Goal: Information Seeking & Learning: Check status

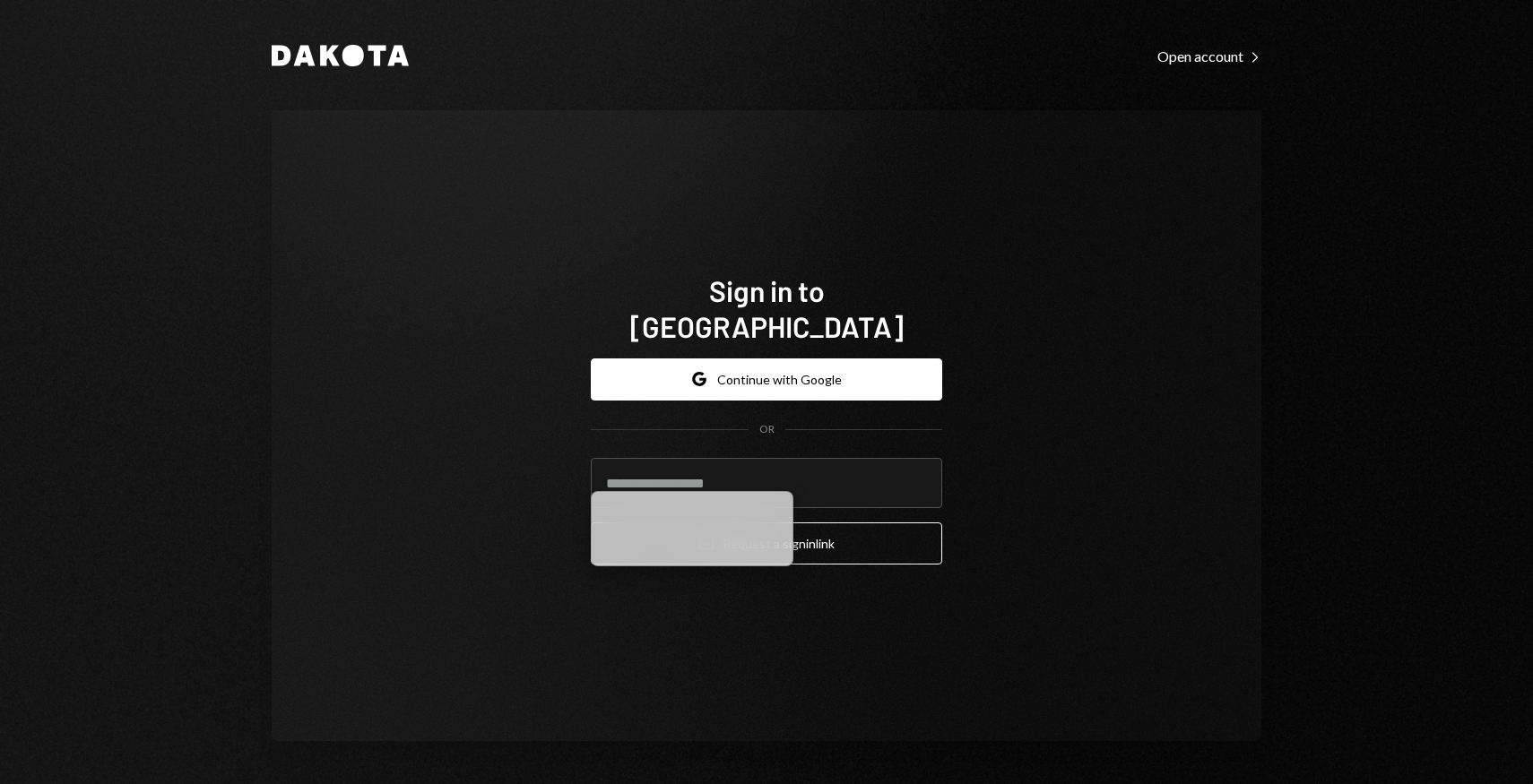
click at [693, 372] on button "Google Continue with Google" at bounding box center [766, 379] width 351 height 42
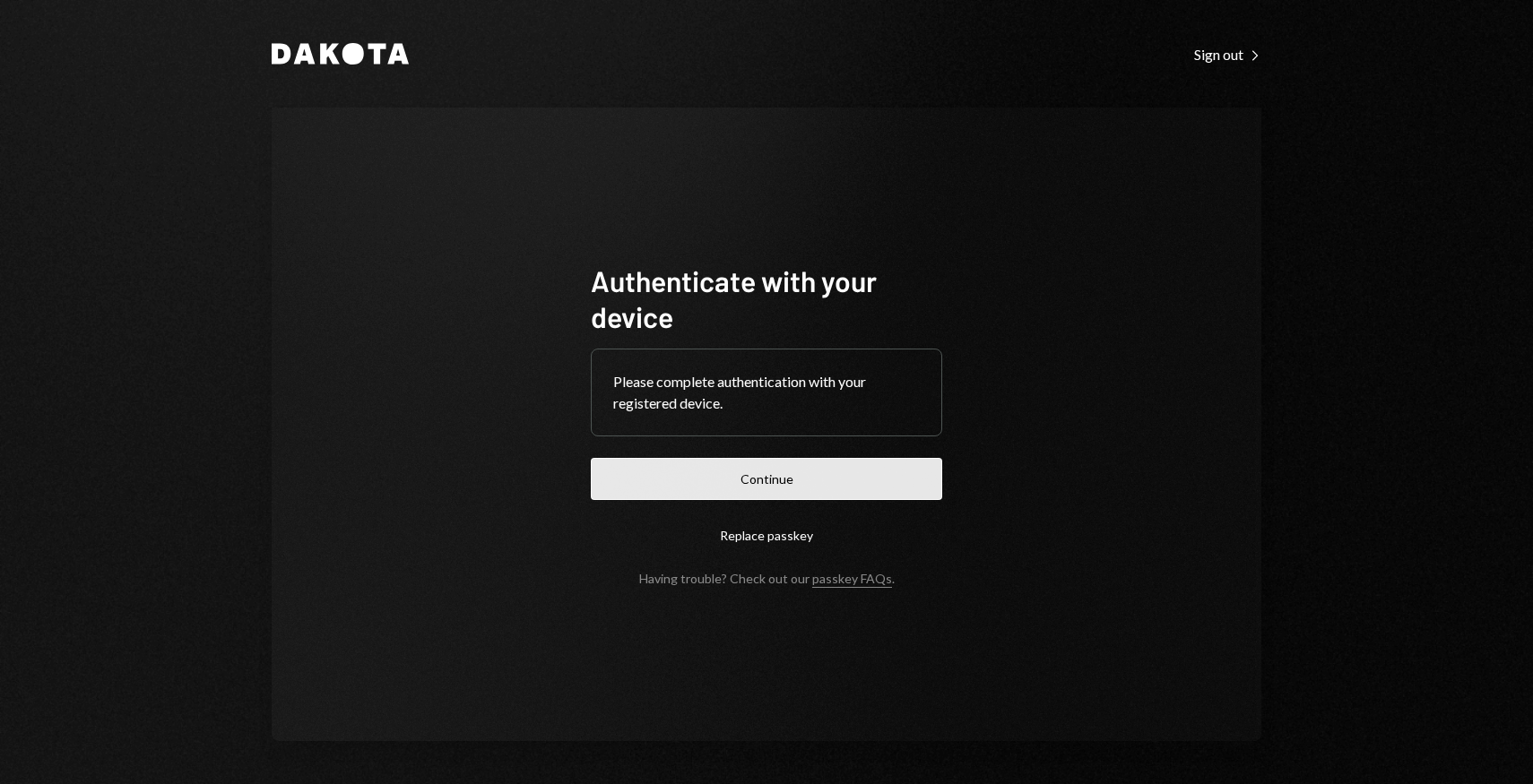
click at [731, 479] on button "Continue" at bounding box center [766, 478] width 351 height 42
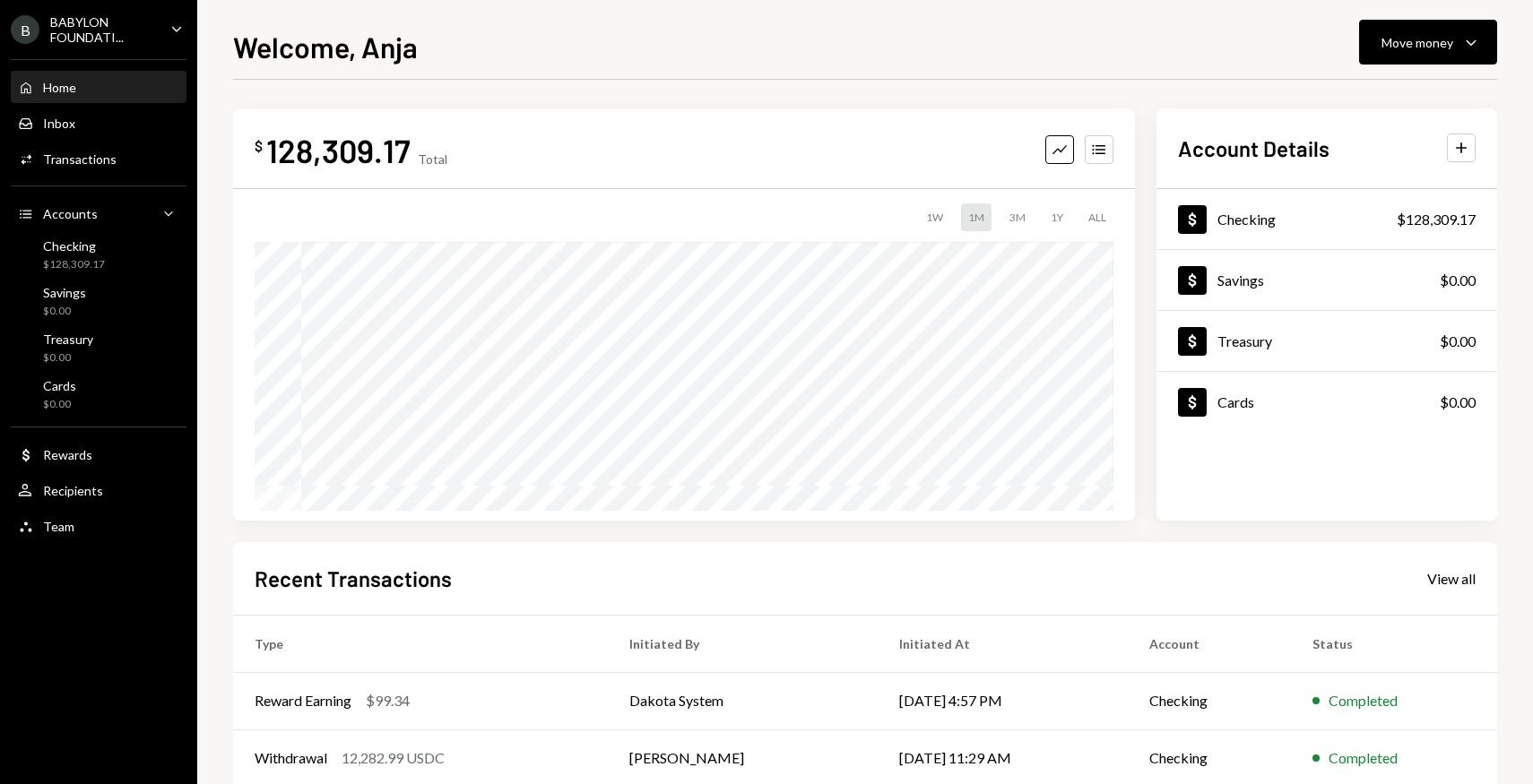
click at [141, 35] on div "BABYLON FOUNDATI..." at bounding box center [103, 29] width 106 height 30
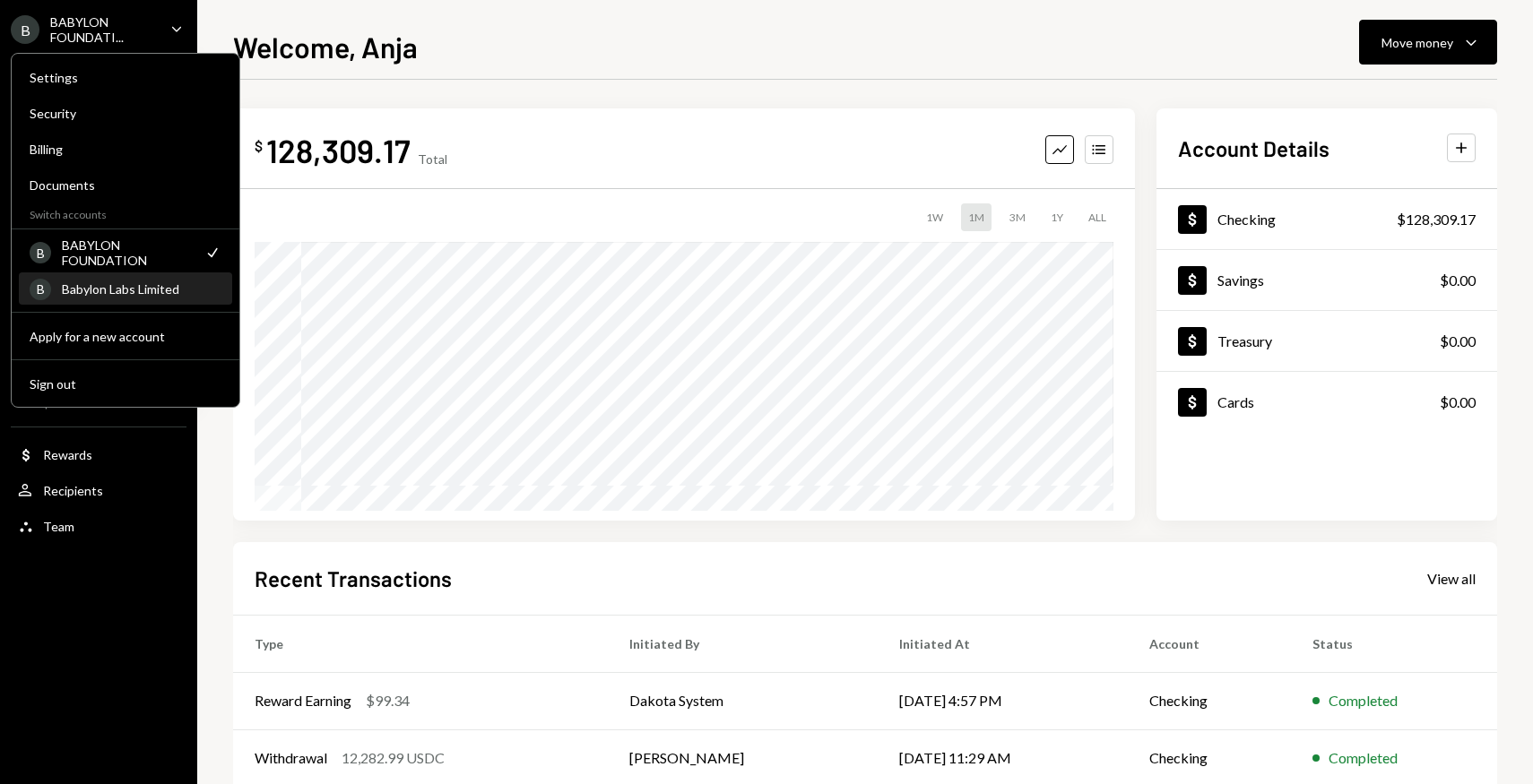
click at [121, 284] on div "Babylon Labs Limited" at bounding box center [141, 289] width 160 height 16
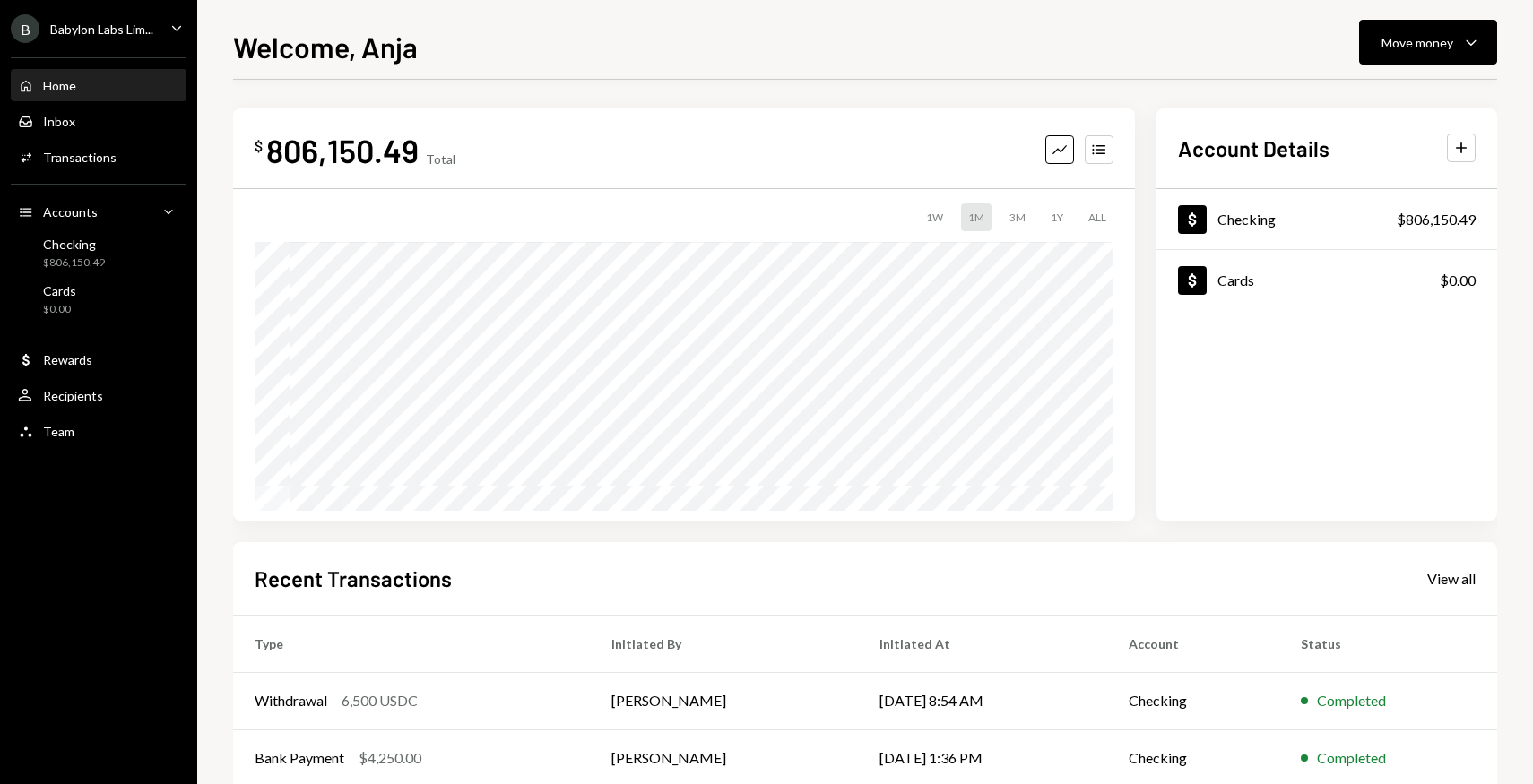
scroll to position [211, 0]
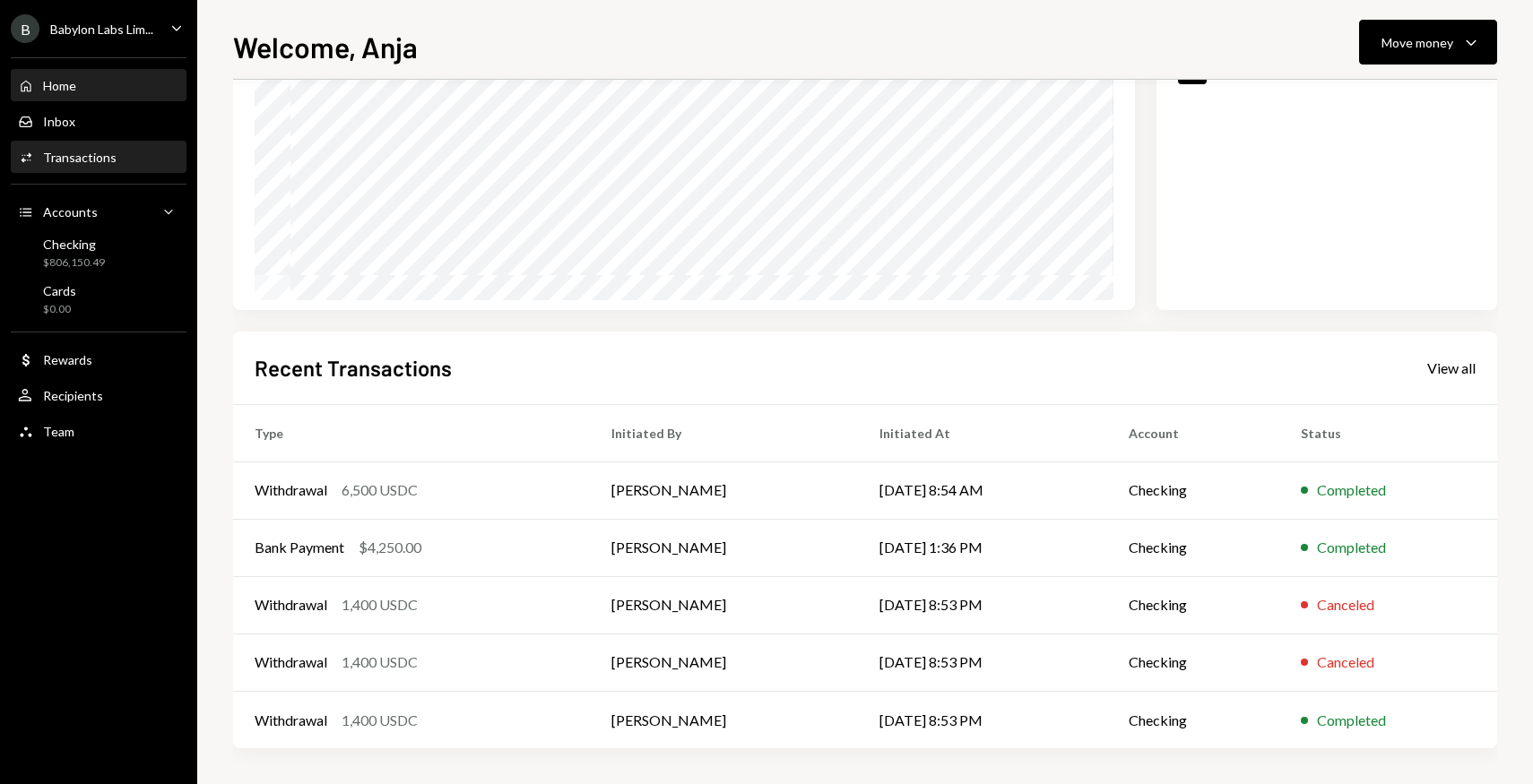
drag, startPoint x: 107, startPoint y: 183, endPoint x: 107, endPoint y: 171, distance: 12.0
click at [107, 183] on div "Main" at bounding box center [98, 183] width 175 height 1
click at [107, 171] on div "Activities Transactions" at bounding box center [98, 157] width 162 height 30
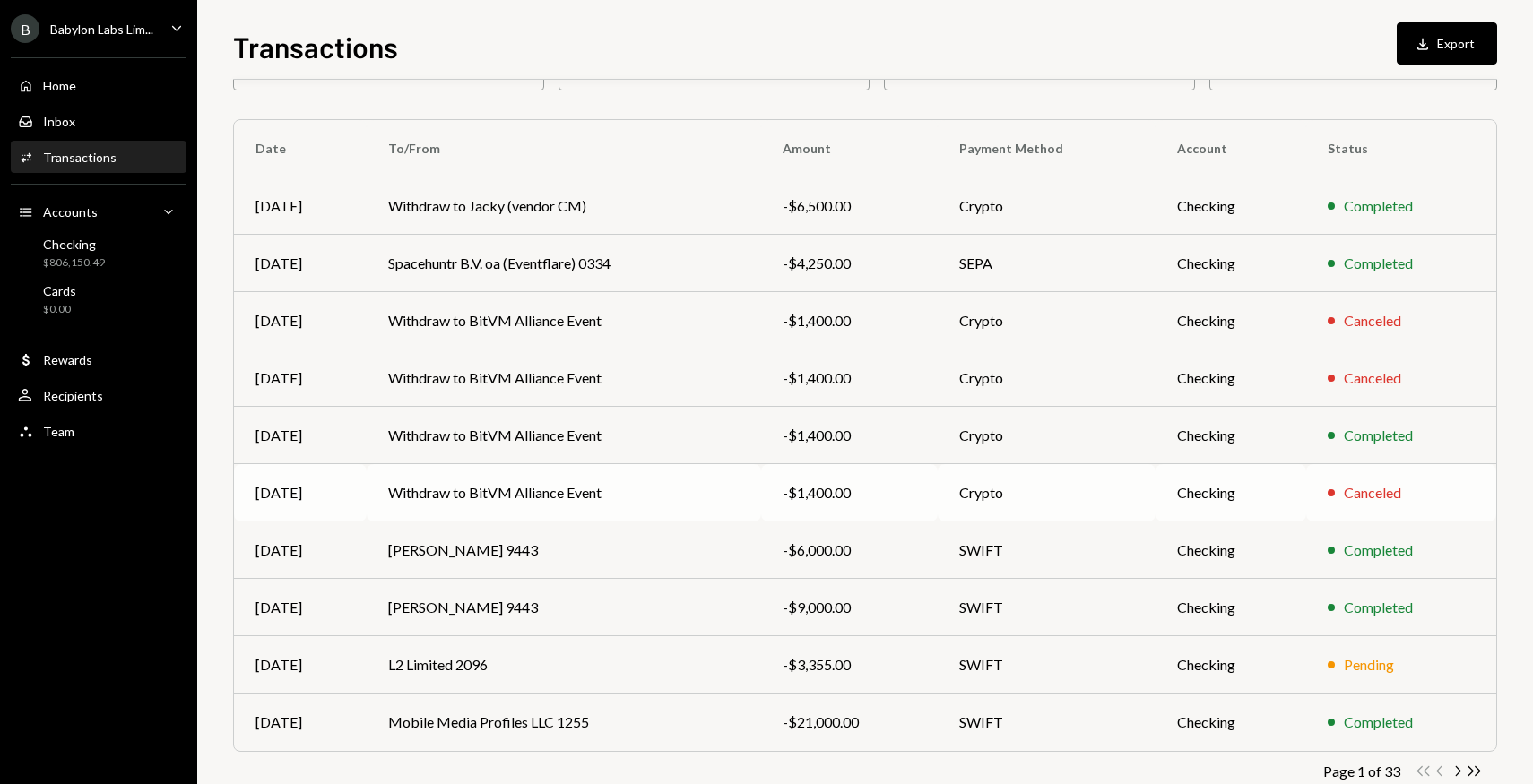
scroll to position [152, 0]
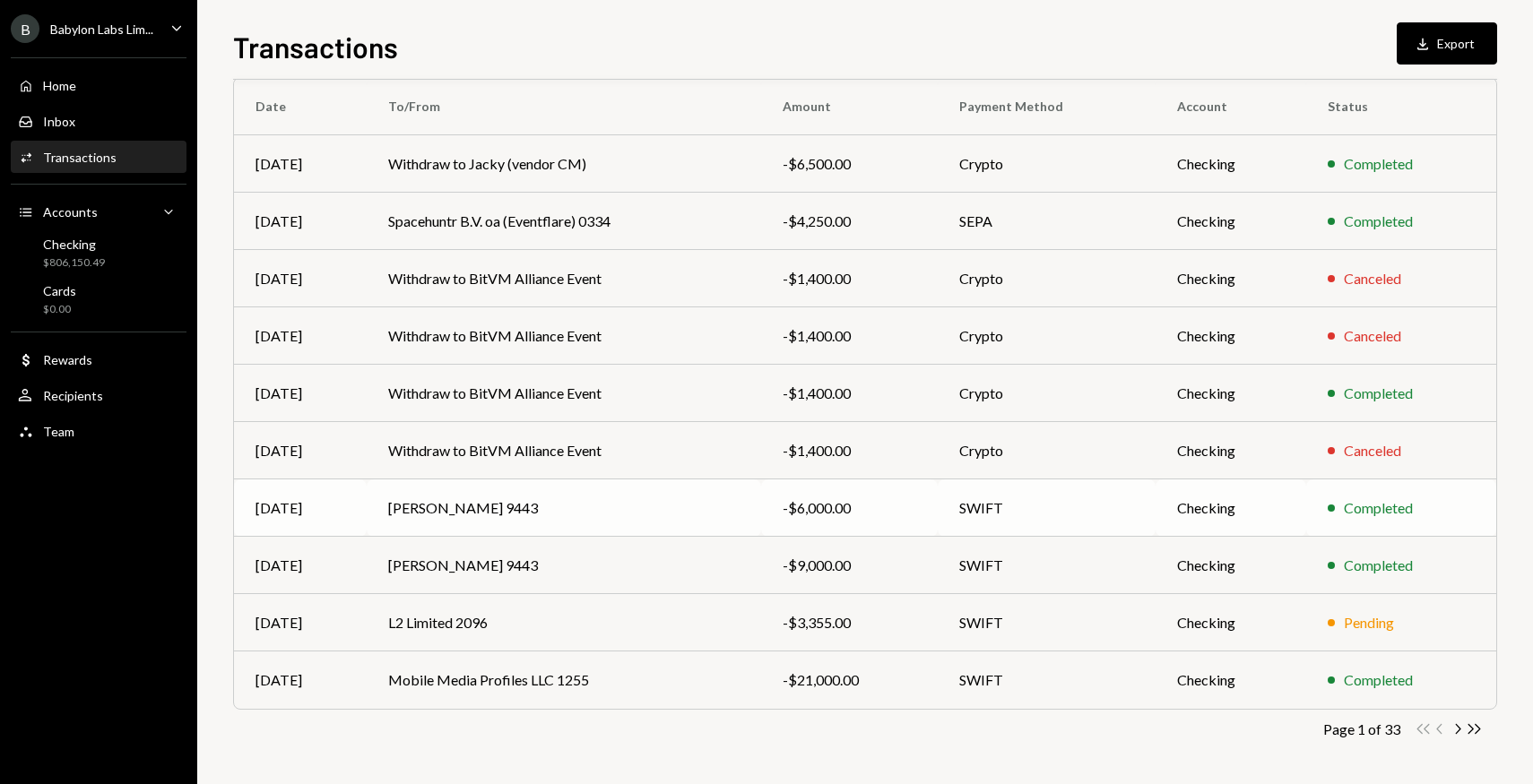
click at [715, 508] on td "MUSTAFA AKSÖZ 9443" at bounding box center [563, 508] width 393 height 58
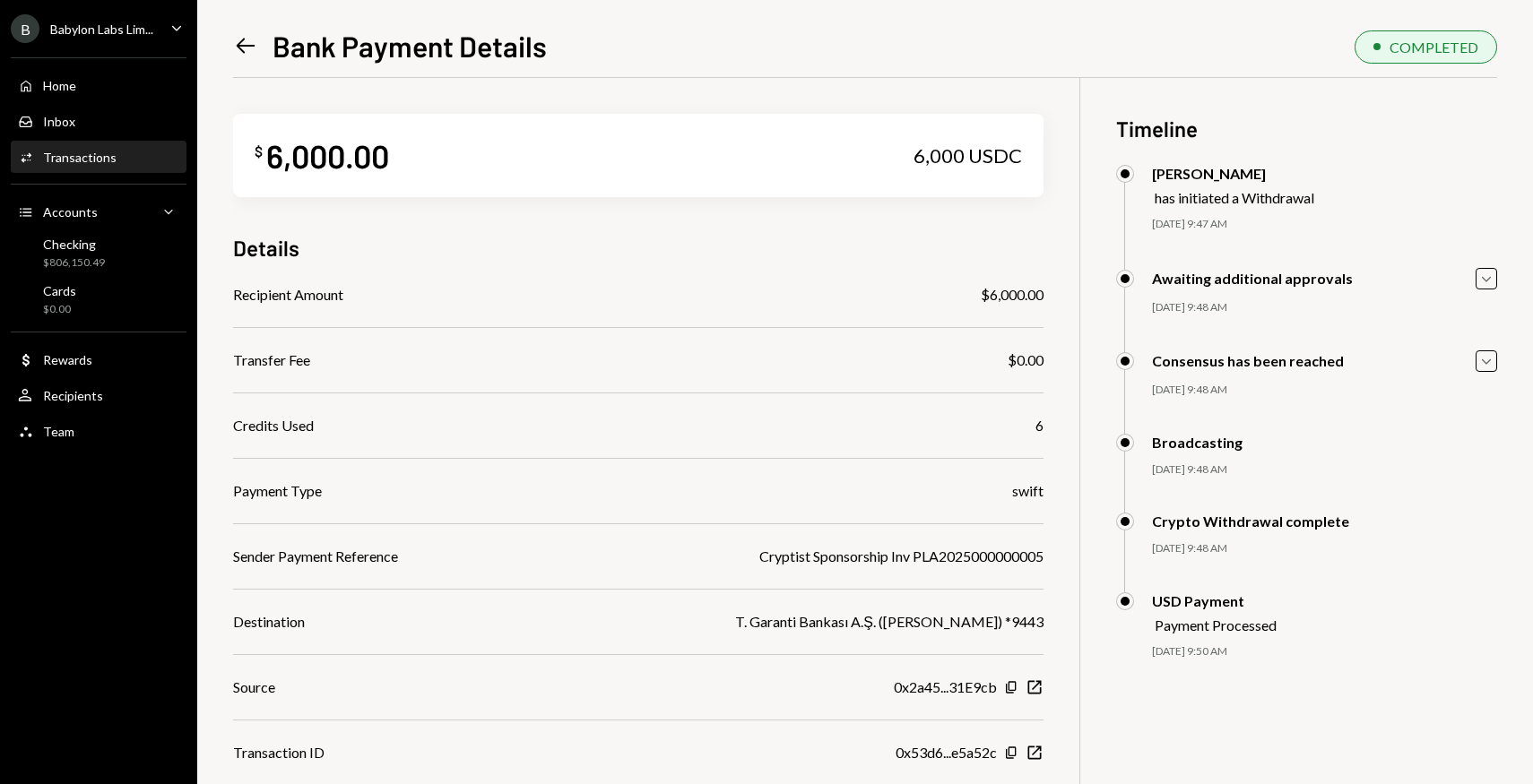
click at [234, 53] on icon "Left Arrow" at bounding box center [246, 46] width 25 height 25
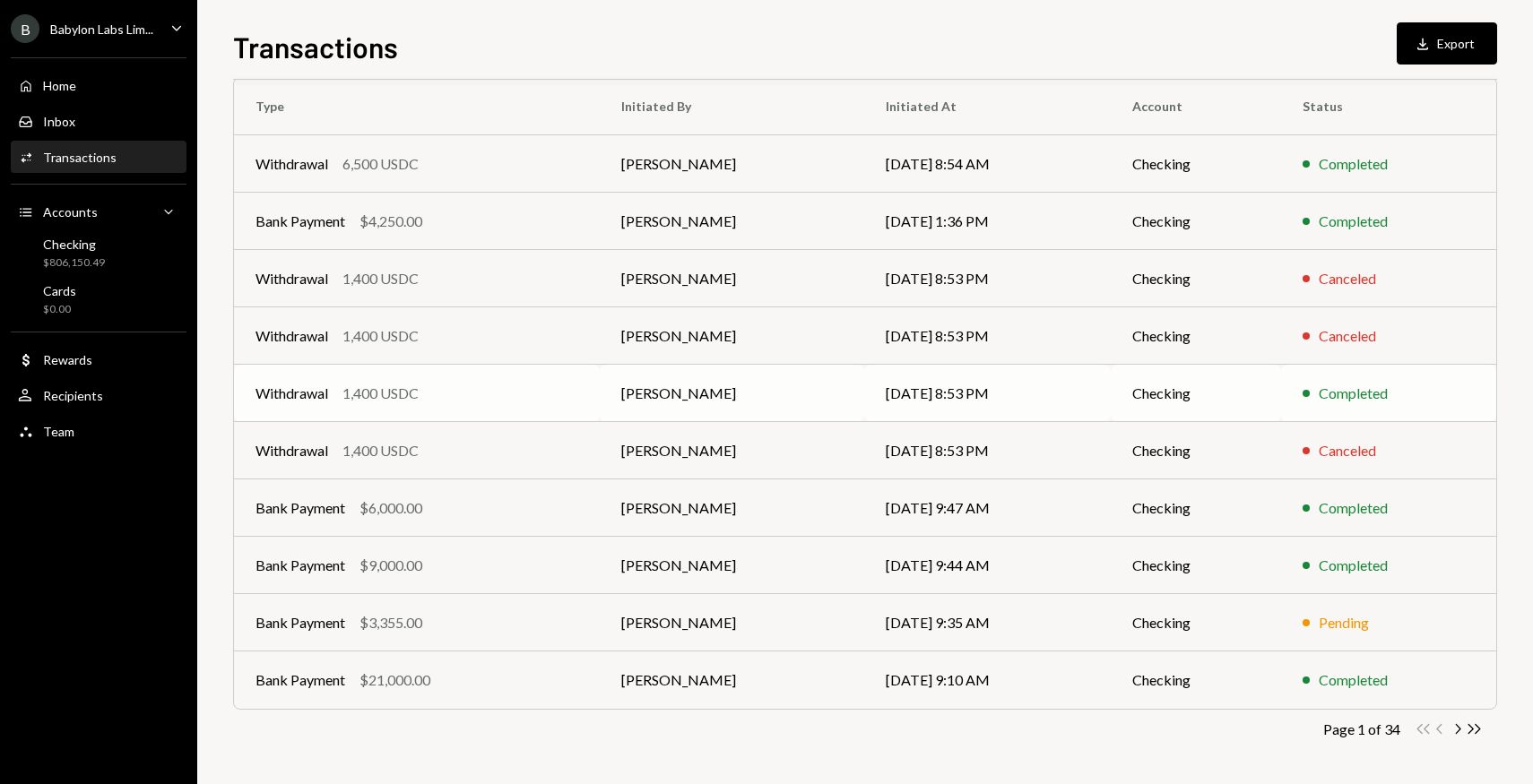
scroll to position [152, 0]
click at [641, 620] on td "[PERSON_NAME]" at bounding box center [732, 622] width 265 height 58
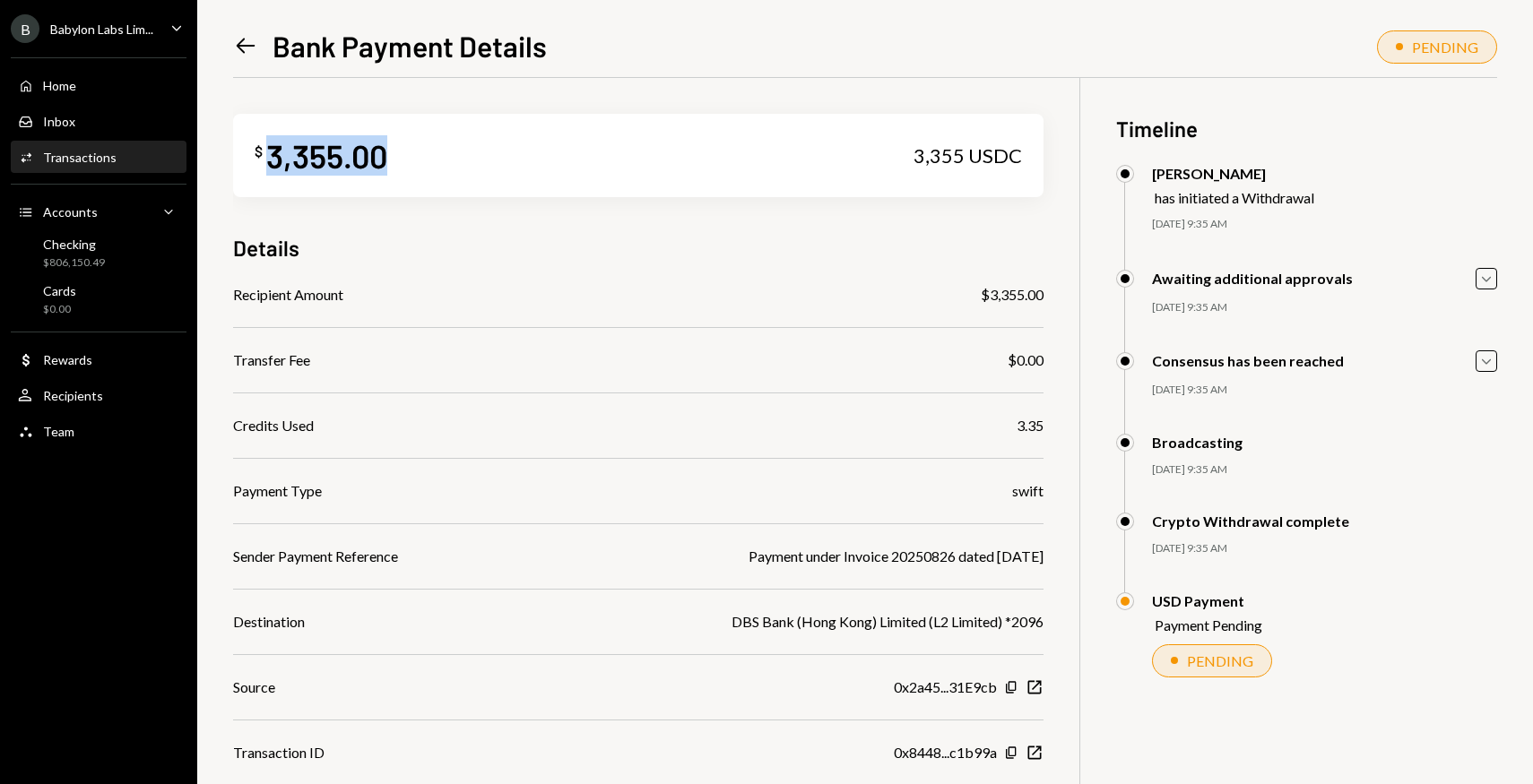
drag, startPoint x: 399, startPoint y: 155, endPoint x: 271, endPoint y: 156, distance: 128.0
click at [271, 156] on div "$ 3,355.00 3,355 USDC" at bounding box center [638, 155] width 811 height 83
copy div "3,355.00"
click at [244, 47] on icon "Left Arrow" at bounding box center [246, 46] width 25 height 25
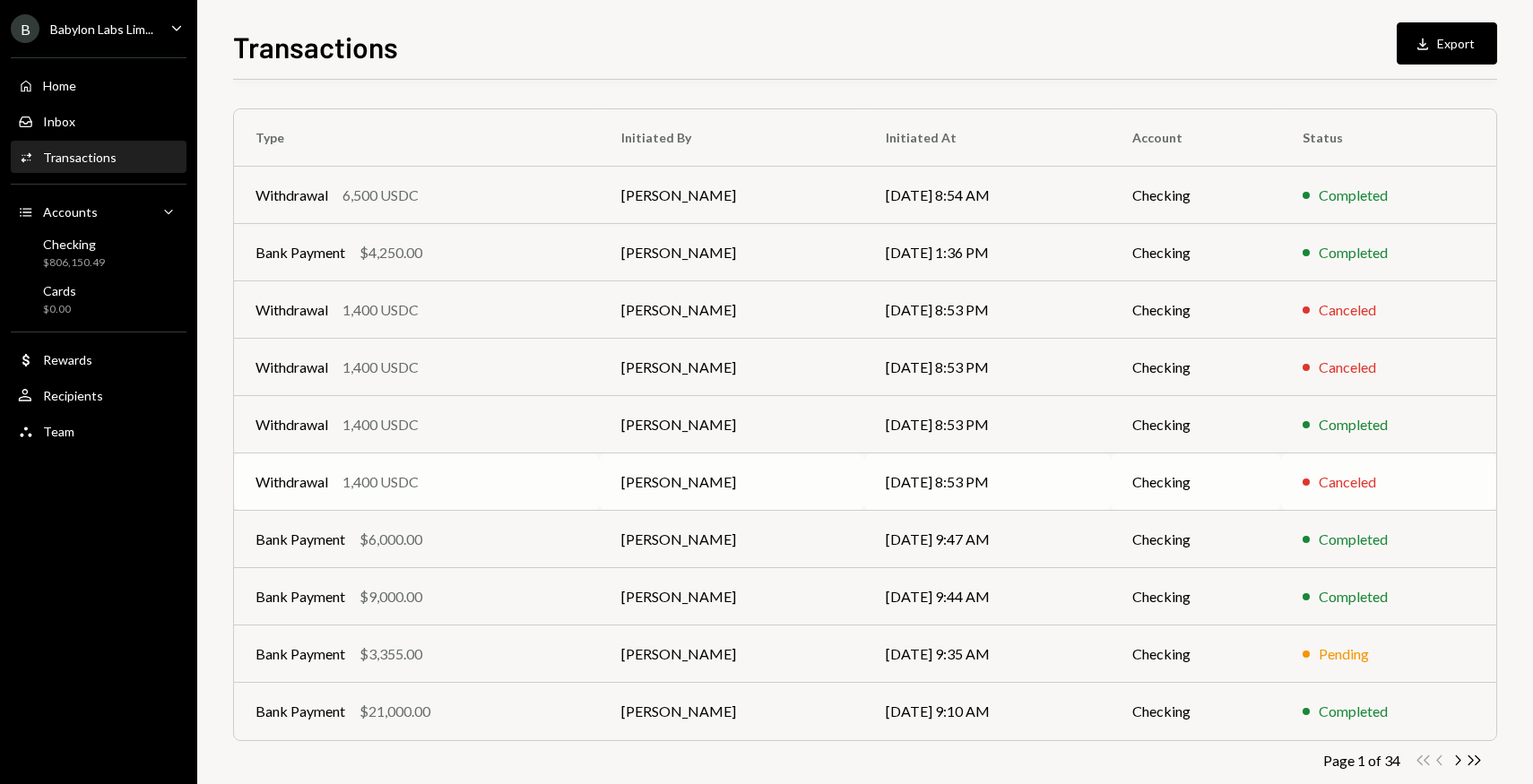
scroll to position [152, 0]
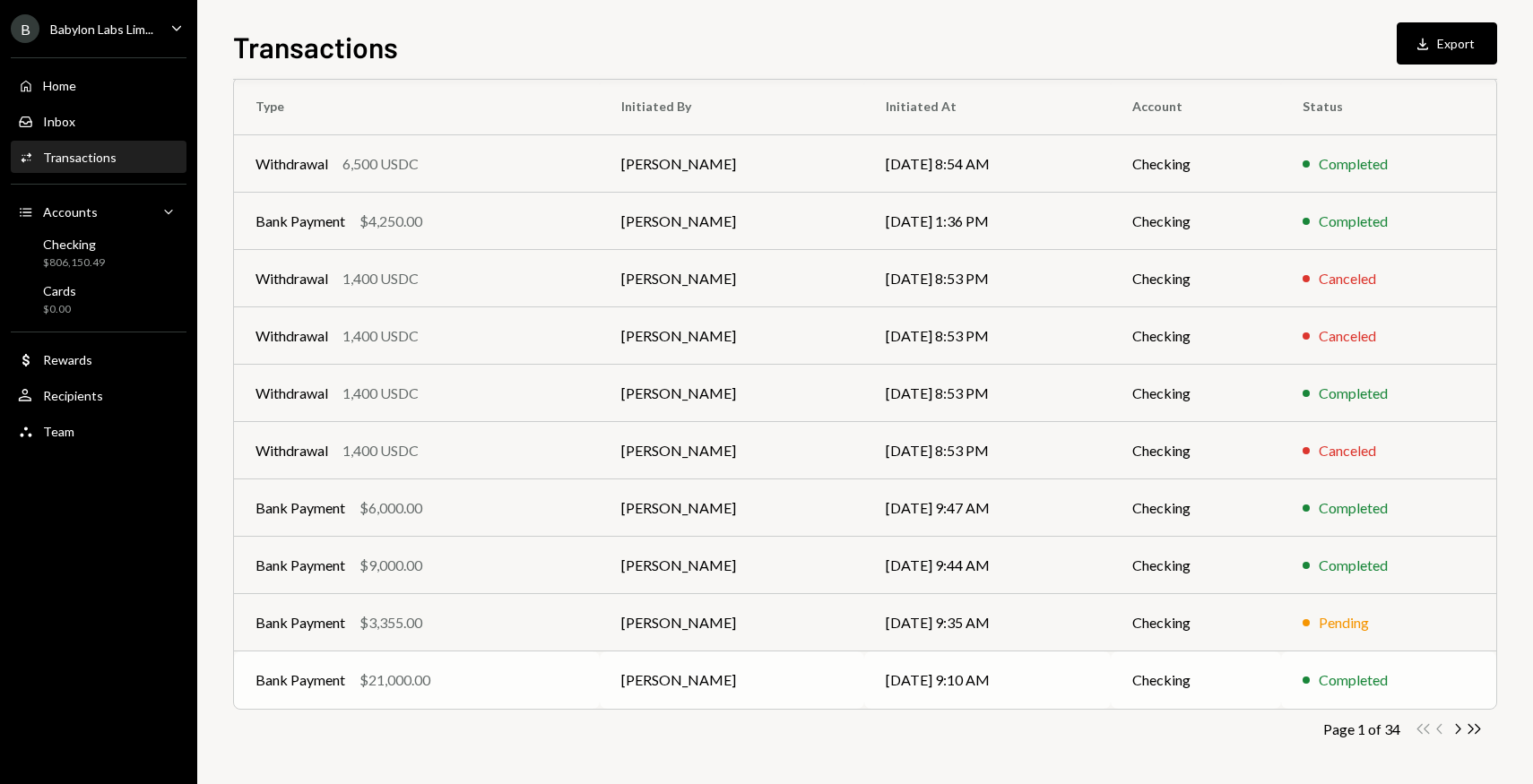
click at [585, 672] on td "Bank Payment $21,000.00" at bounding box center [417, 680] width 366 height 58
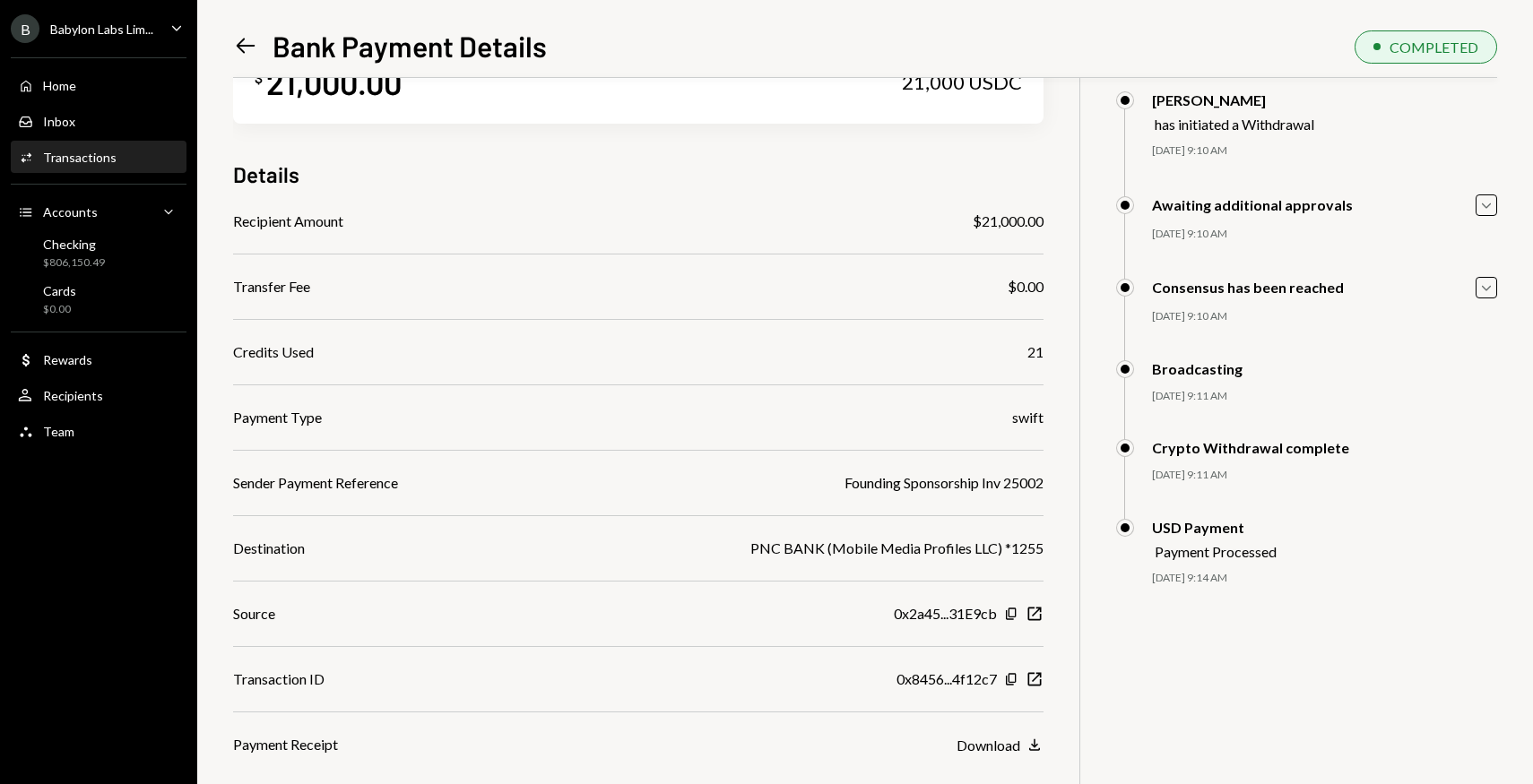
scroll to position [78, 0]
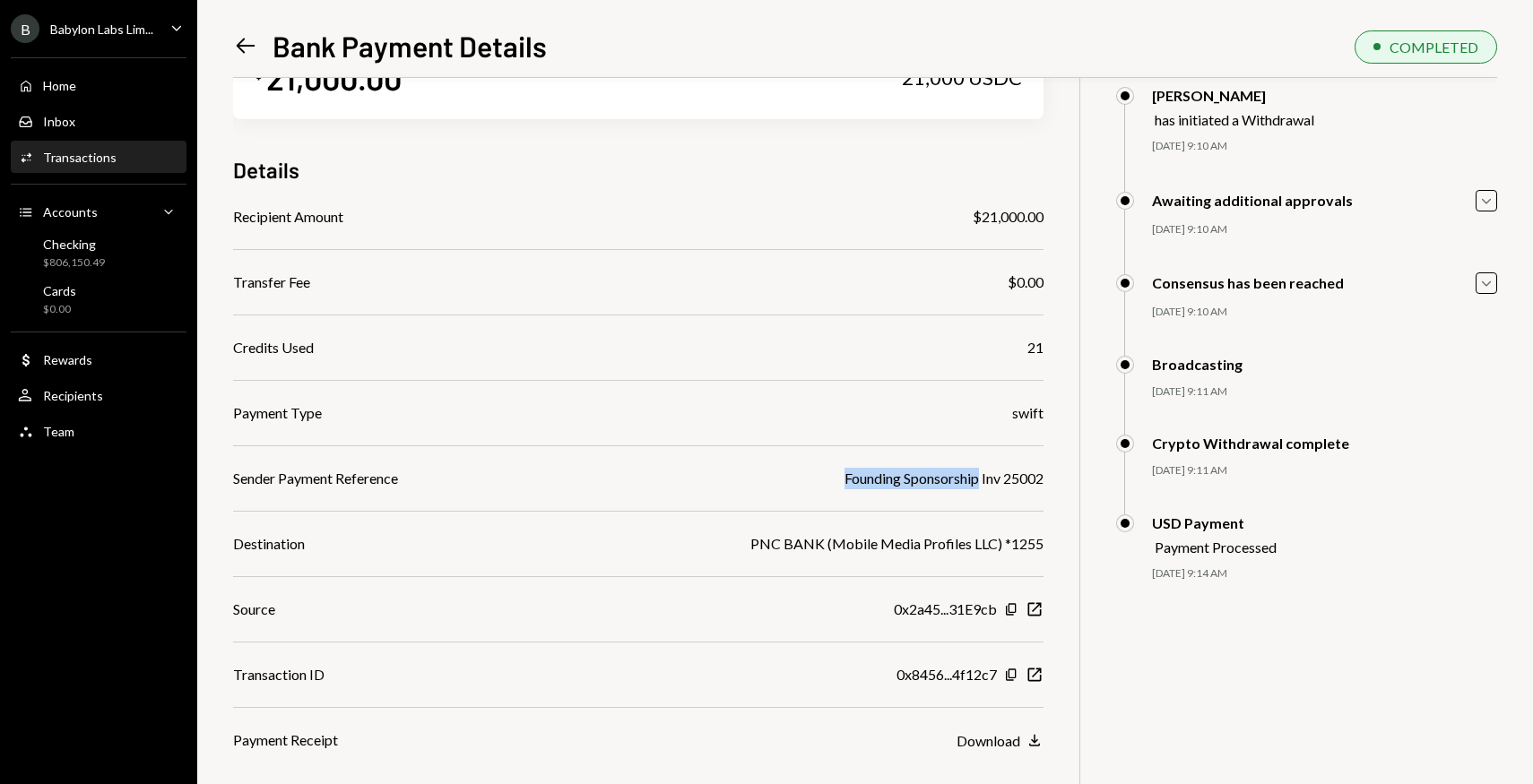
drag, startPoint x: 832, startPoint y: 480, endPoint x: 974, endPoint y: 482, distance: 142.0
click at [974, 482] on div "Sender Payment Reference Founding Sponsorship Inv 25002" at bounding box center [638, 478] width 811 height 22
copy div "Founding Sponsorship"
click at [243, 39] on icon at bounding box center [245, 46] width 19 height 16
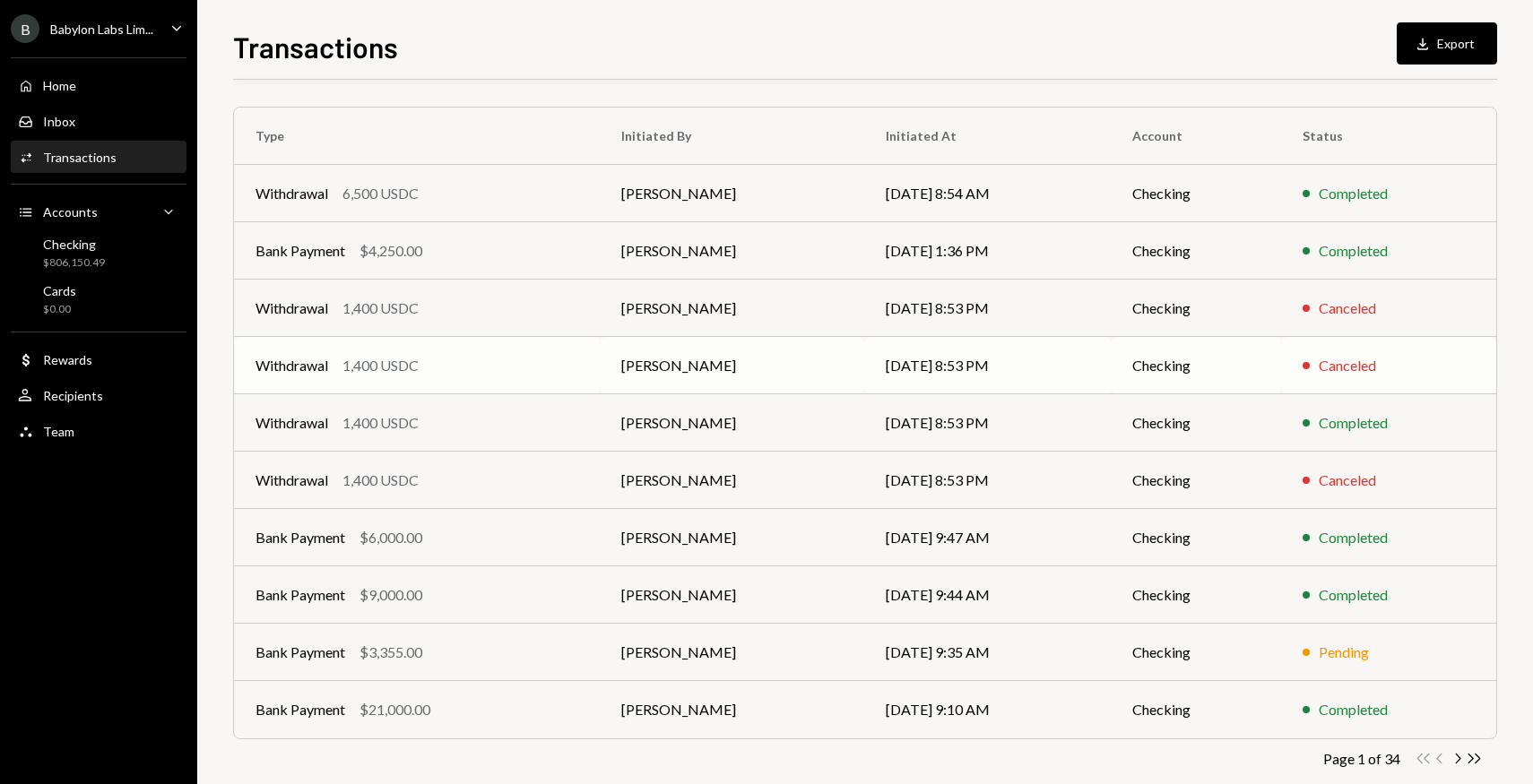
scroll to position [122, 0]
click at [399, 424] on div "1,400 USDC" at bounding box center [380, 422] width 76 height 22
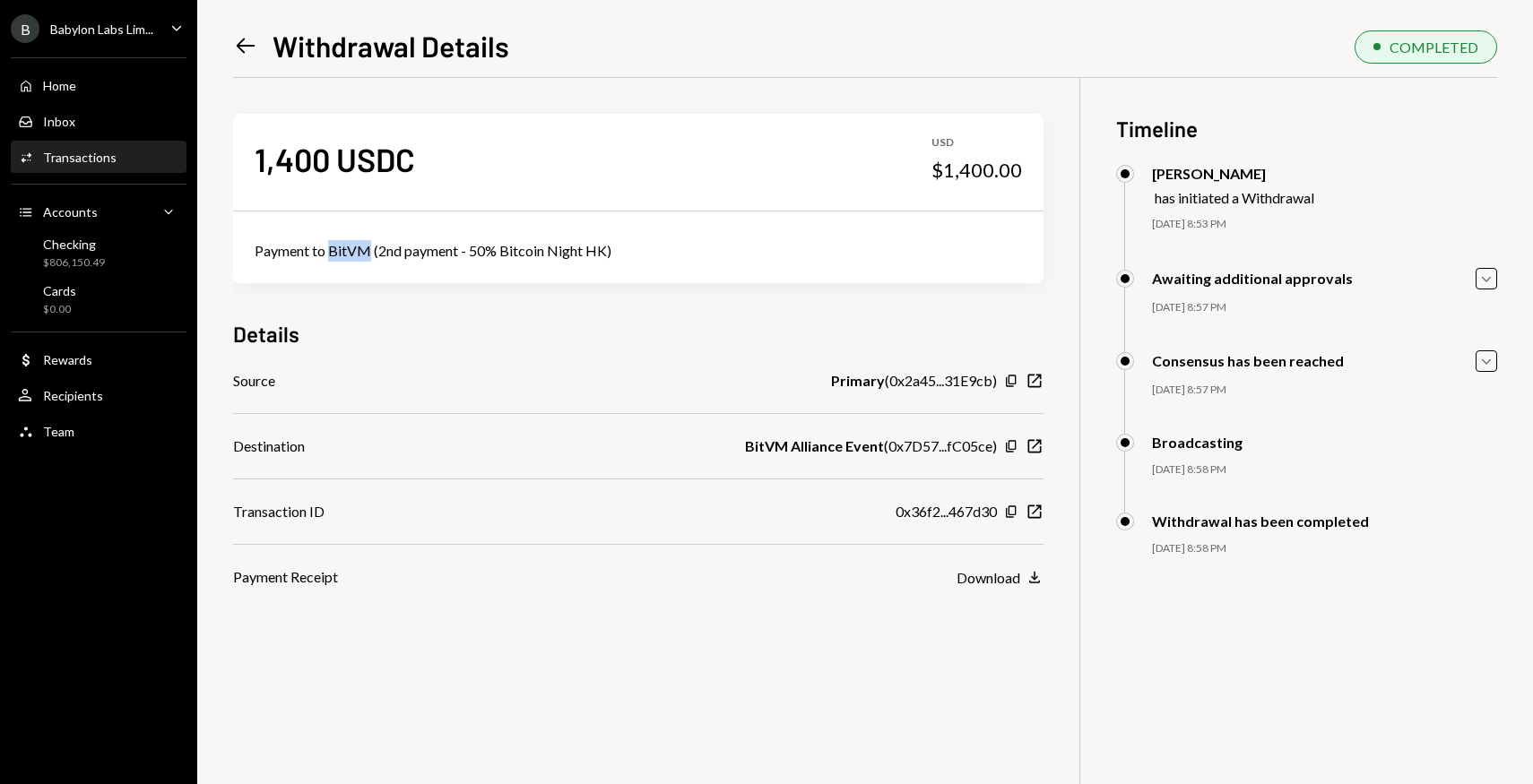
drag, startPoint x: 369, startPoint y: 255, endPoint x: 329, endPoint y: 252, distance: 40.1
click at [329, 252] on div "Payment to BitVM (2nd payment - 50% Bitcoin Night HK)" at bounding box center [638, 251] width 767 height 22
copy div "BitVM"
click at [235, 55] on icon "Left Arrow" at bounding box center [246, 46] width 25 height 25
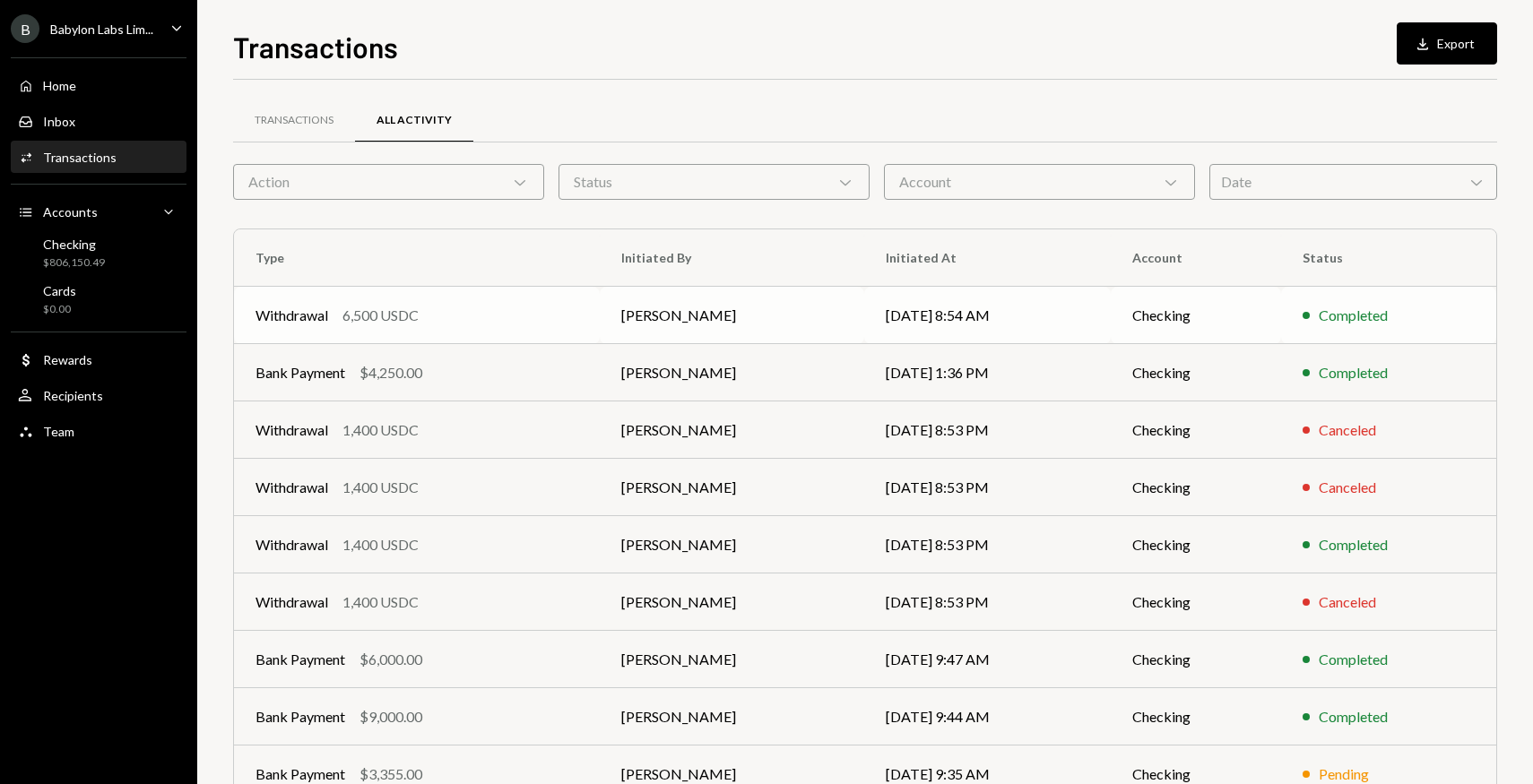
click at [428, 328] on td "Withdrawal 6,500 USDC" at bounding box center [417, 316] width 366 height 58
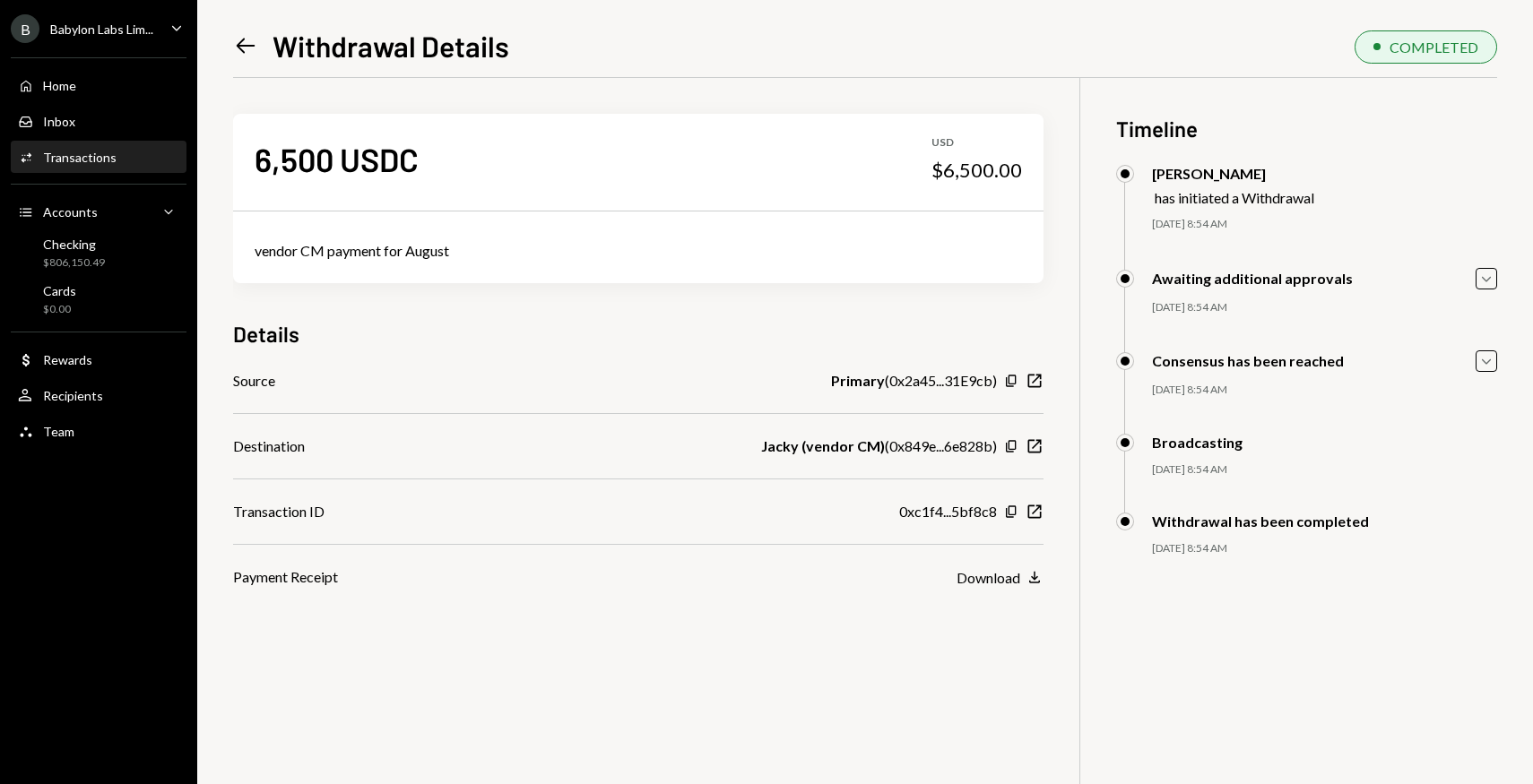
click at [767, 448] on b "Jacky (vendor CM)" at bounding box center [822, 446] width 124 height 22
drag, startPoint x: 760, startPoint y: 445, endPoint x: 878, endPoint y: 445, distance: 118.0
click at [878, 445] on div "Destination Jacky (vendor CM) ( 0x849e...6e828b ) Copy New Window" at bounding box center [638, 446] width 811 height 22
copy b "Jacky (vendor CM)"
drag, startPoint x: 329, startPoint y: 158, endPoint x: 245, endPoint y: 158, distance: 84.0
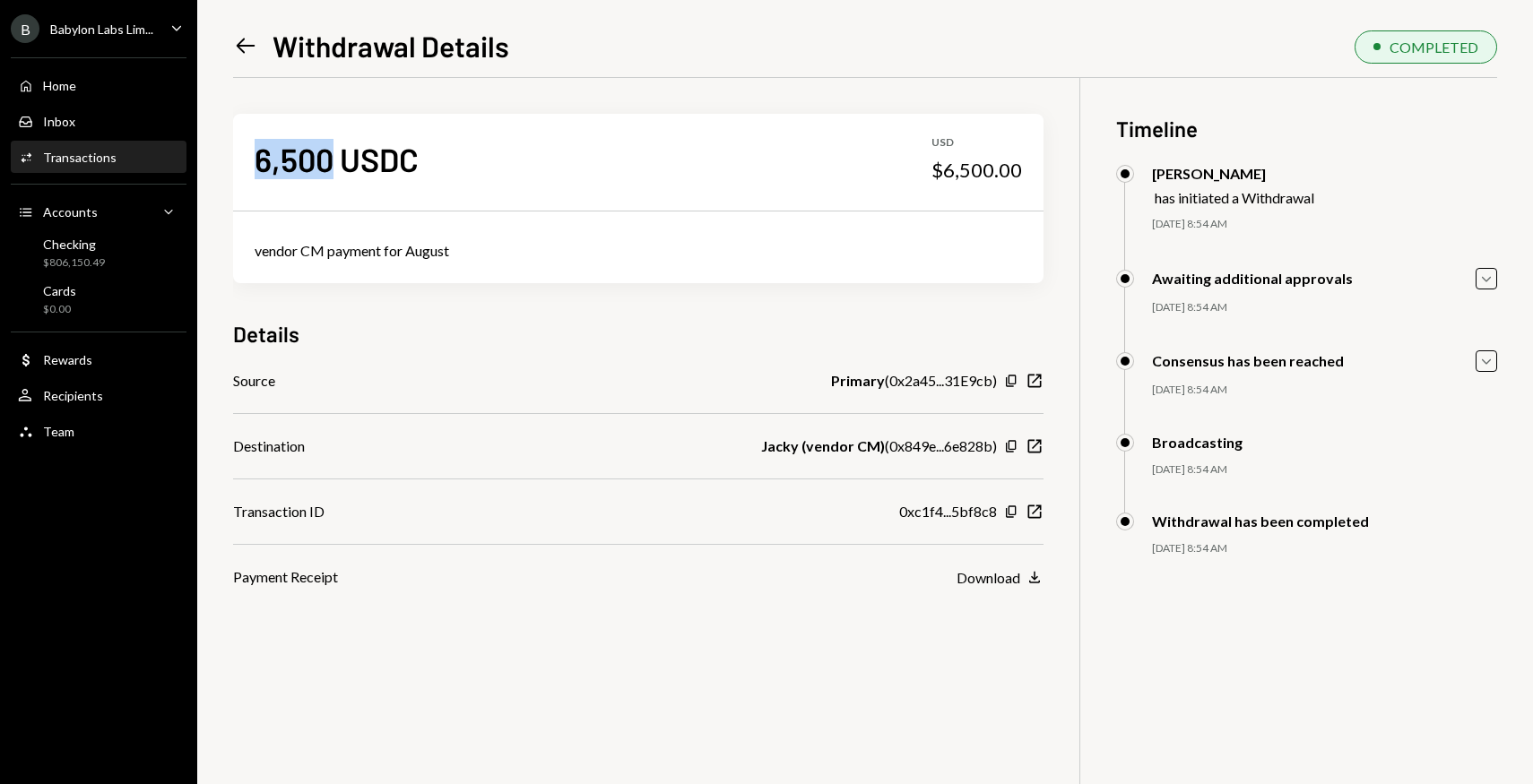
click at [245, 158] on div "6,500 USDC USD $6,500.00" at bounding box center [638, 158] width 811 height 89
copy div "6,500"
click at [1040, 510] on icon "New Window" at bounding box center [1034, 512] width 18 height 18
click at [253, 47] on icon "Left Arrow" at bounding box center [246, 46] width 25 height 25
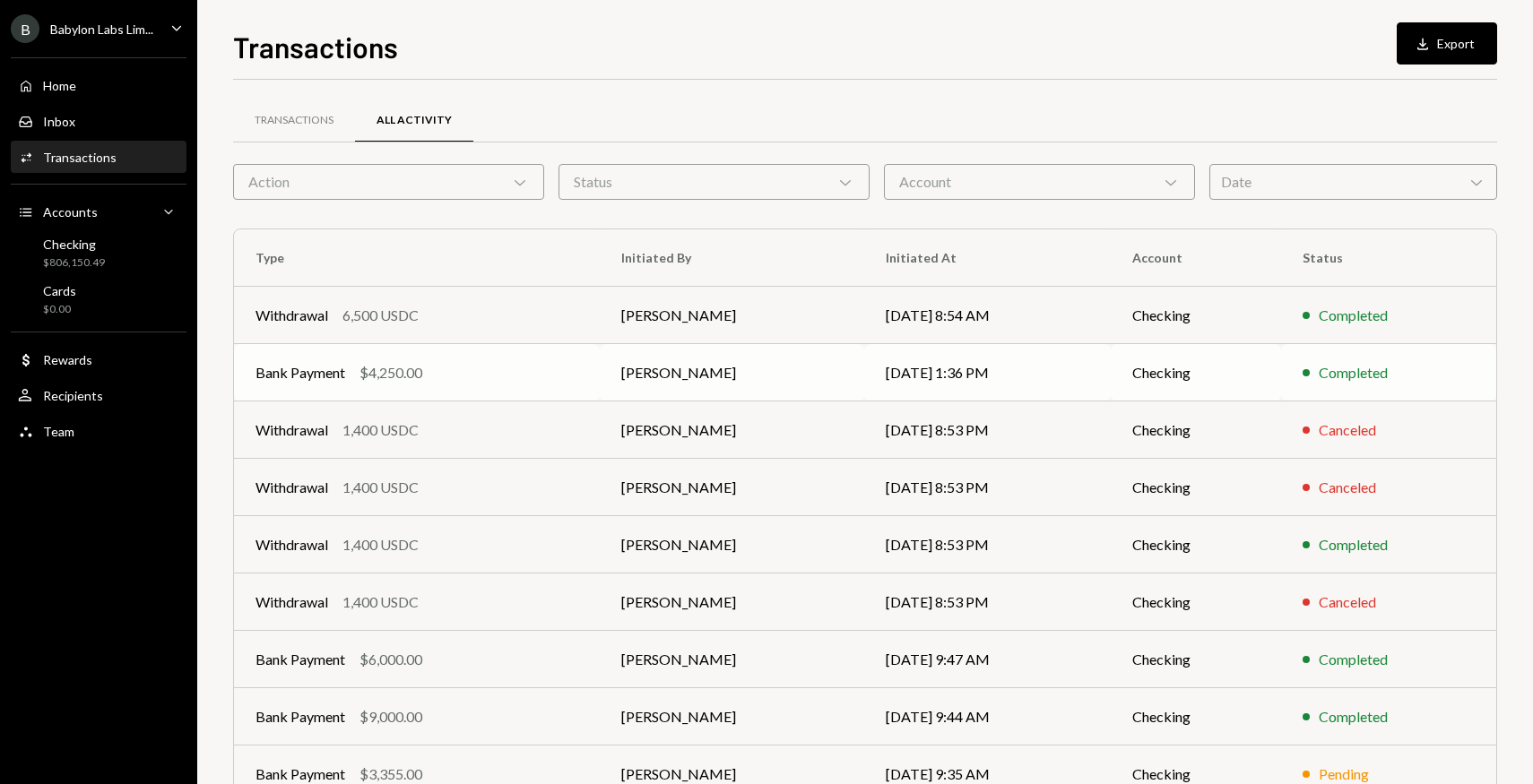
click at [534, 372] on div "Bank Payment $4,250.00" at bounding box center [417, 372] width 322 height 22
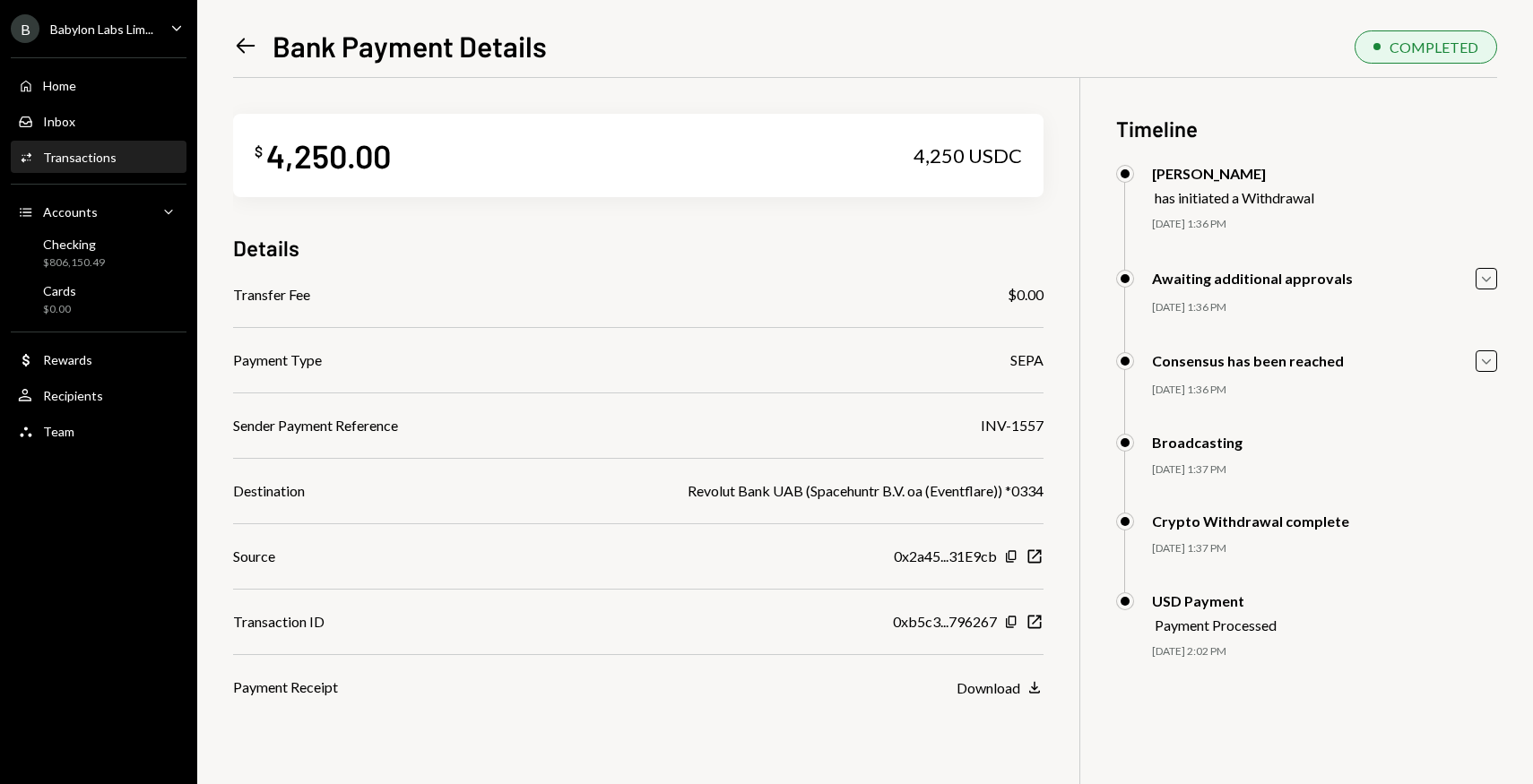
click at [237, 61] on div "Left Arrow Bank Payment Details" at bounding box center [390, 45] width 314 height 36
click at [233, 45] on icon "Left Arrow" at bounding box center [246, 46] width 25 height 25
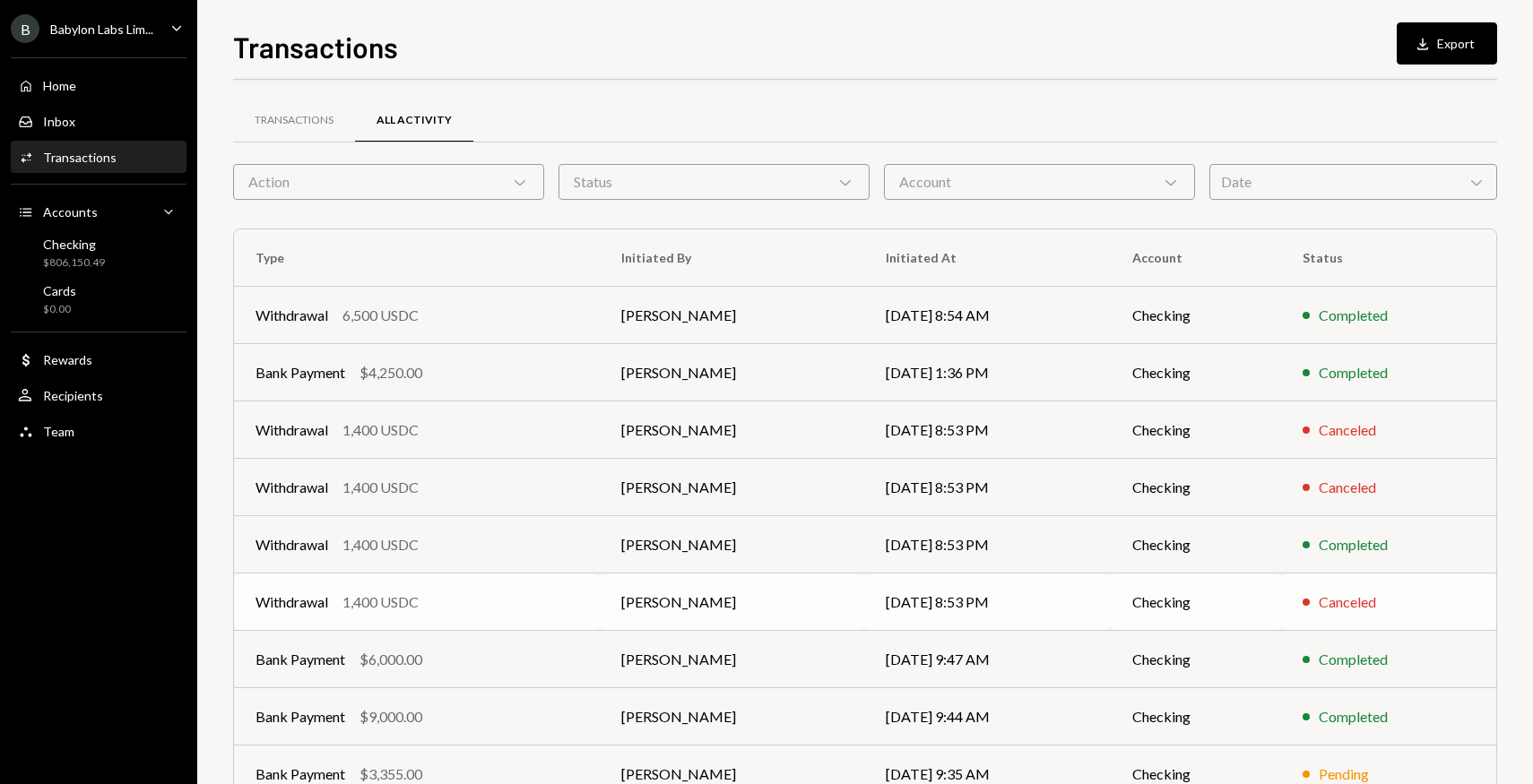
scroll to position [152, 0]
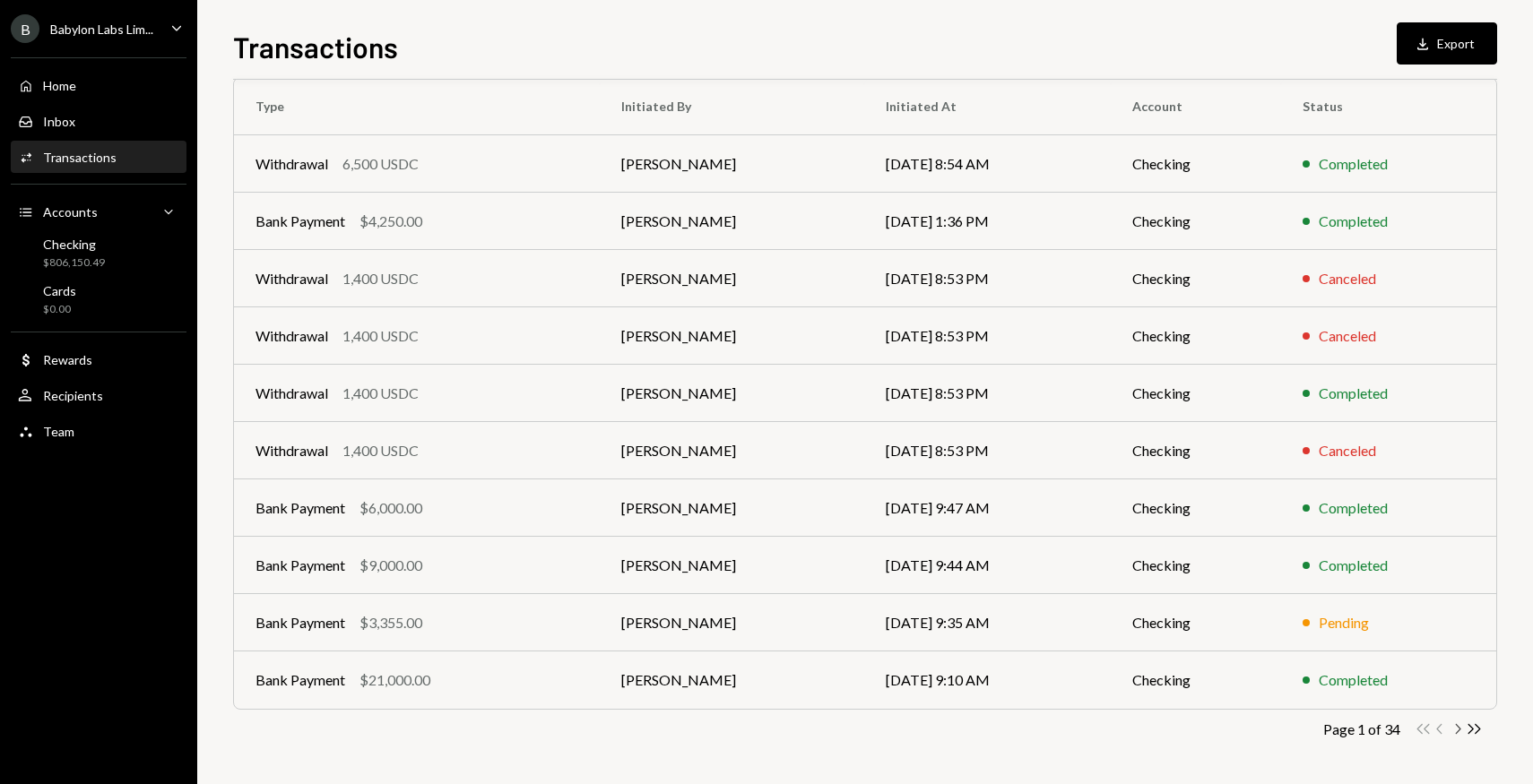
click at [1455, 727] on icon "Chevron Right" at bounding box center [1457, 728] width 17 height 17
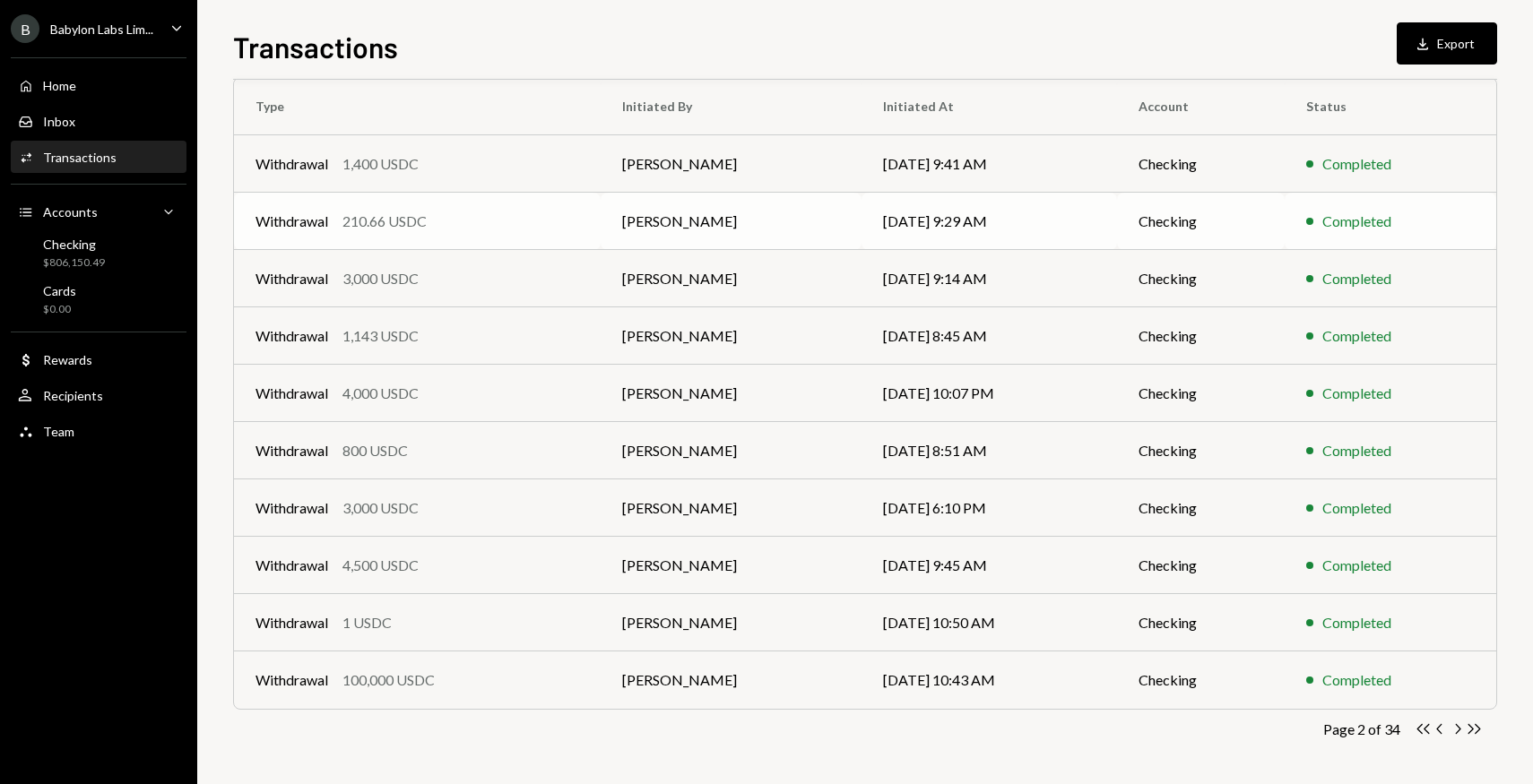
click at [651, 231] on td "[PERSON_NAME]" at bounding box center [731, 221] width 261 height 58
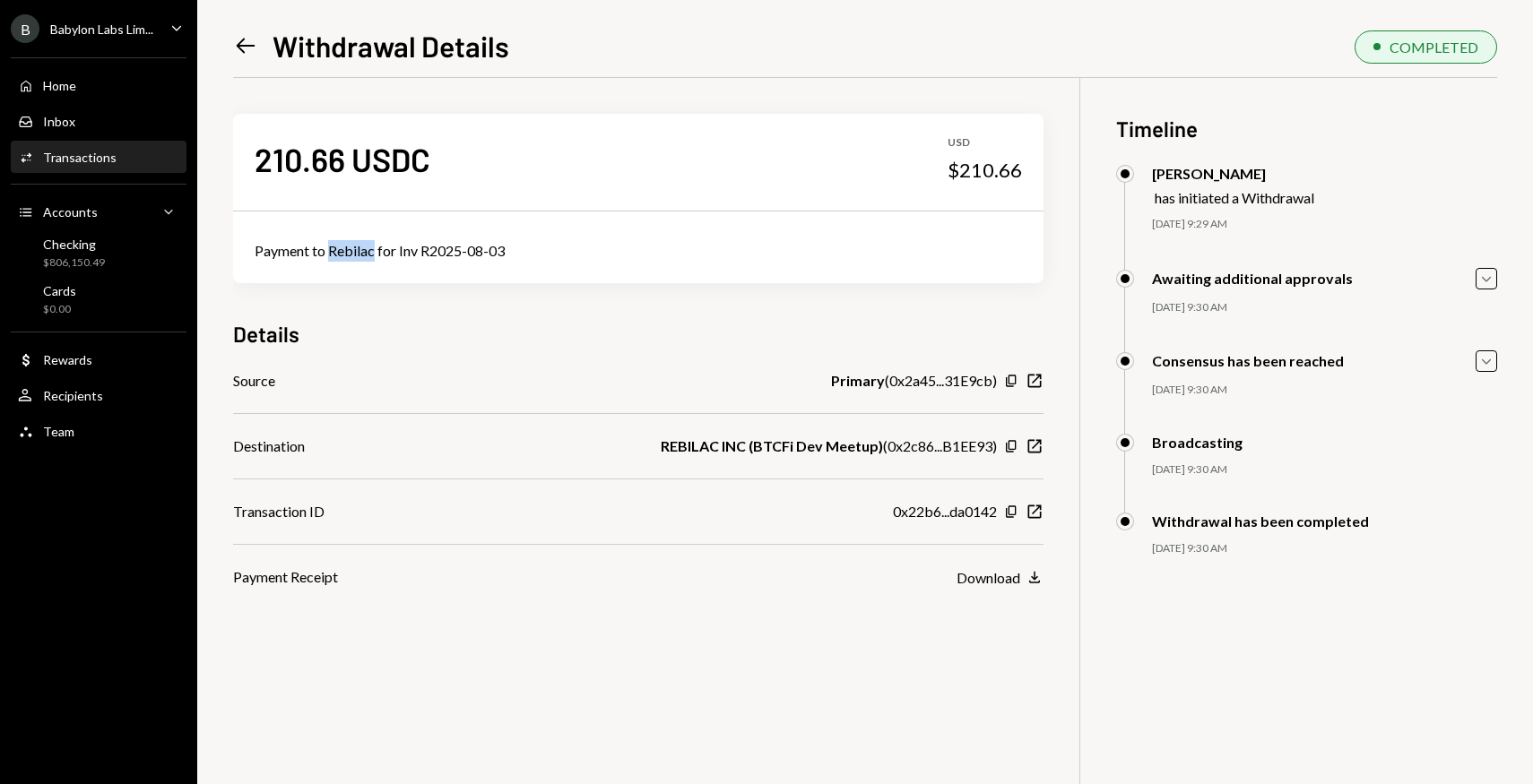
drag, startPoint x: 373, startPoint y: 250, endPoint x: 330, endPoint y: 251, distance: 43.0
click at [330, 251] on div "Payment to Rebilac for Inv R2025-08-03" at bounding box center [638, 251] width 767 height 22
copy div "Rebilac"
click at [245, 41] on icon "Left Arrow" at bounding box center [246, 46] width 25 height 25
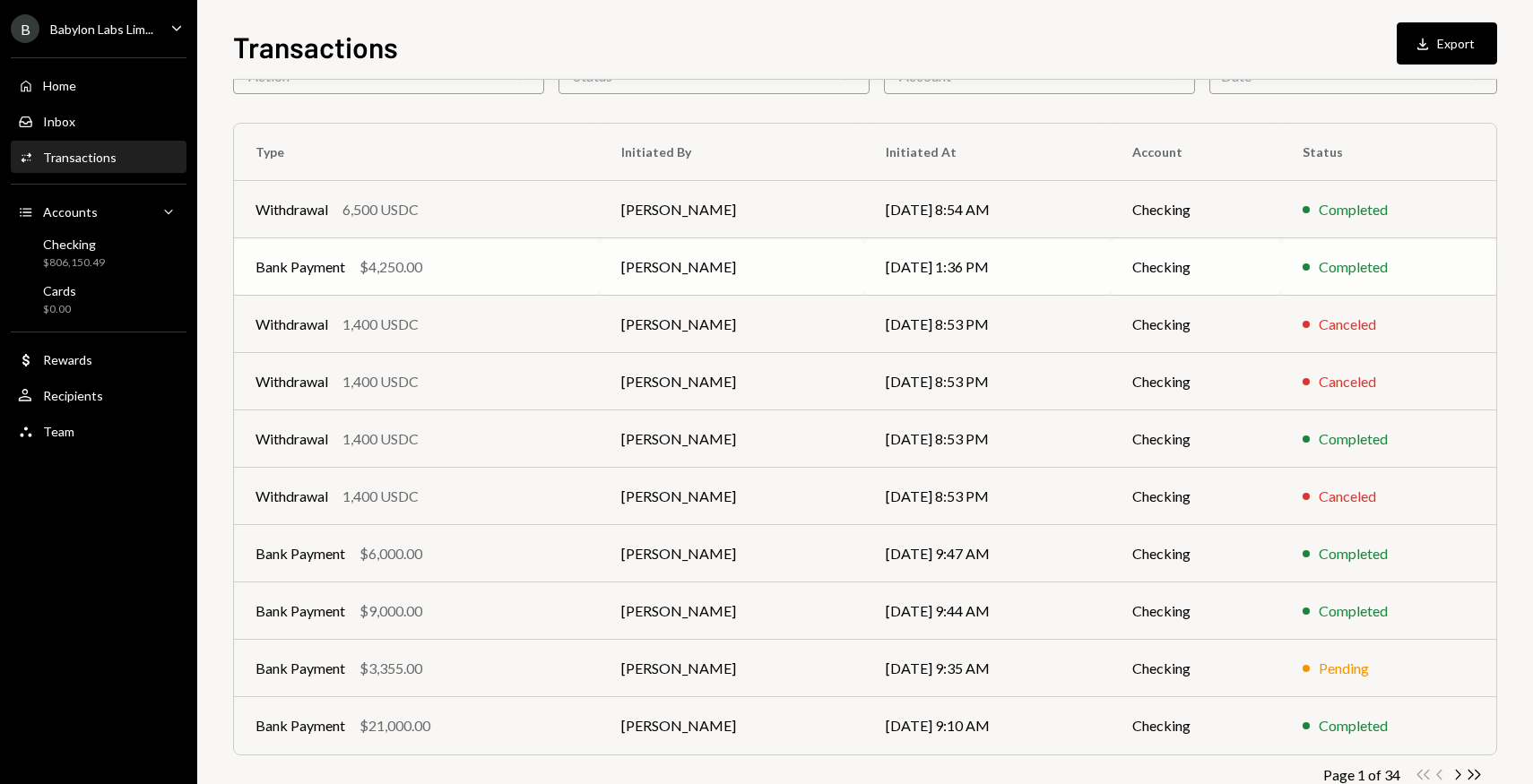
scroll to position [152, 0]
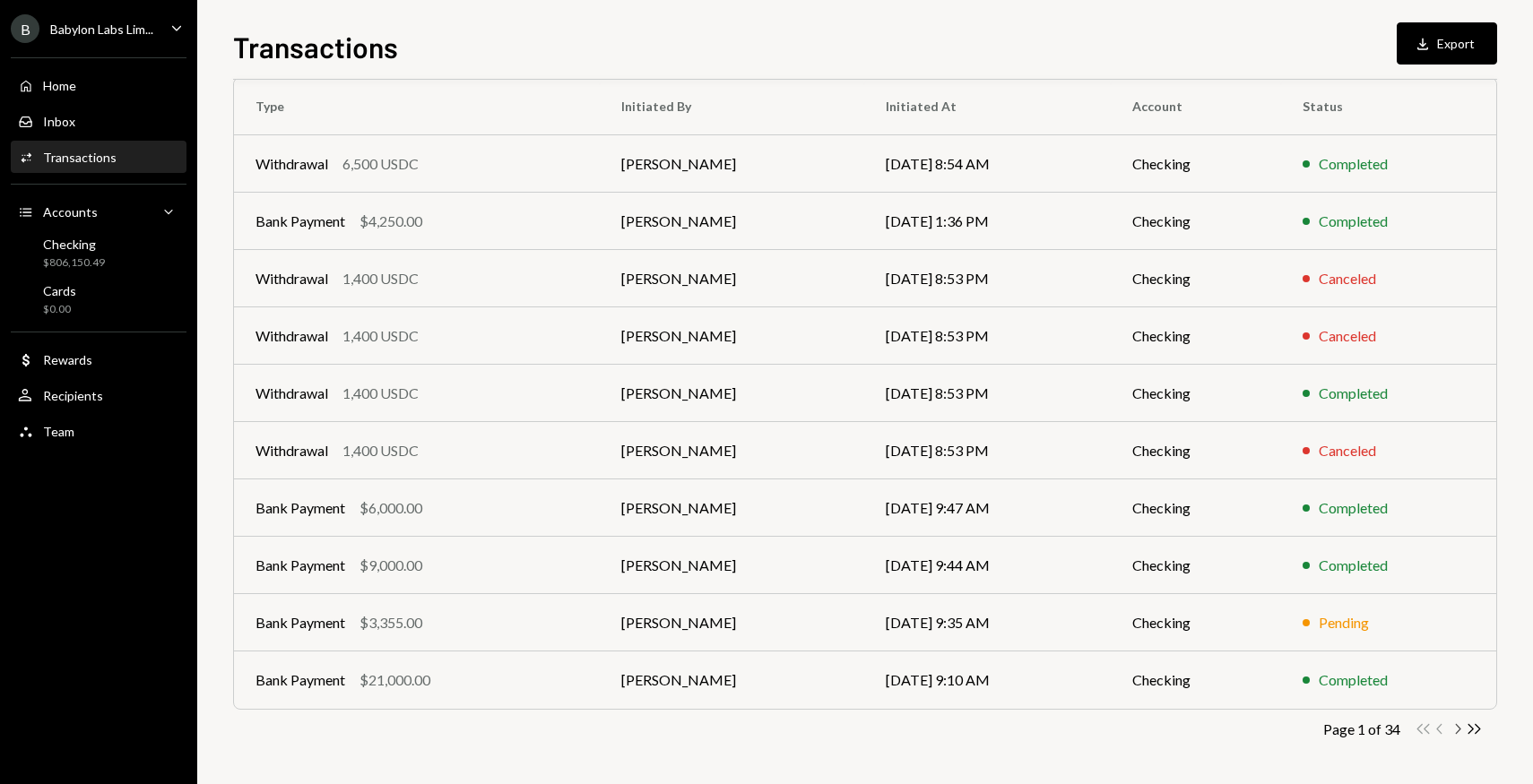
click at [1459, 728] on icon "button" at bounding box center [1458, 729] width 5 height 10
click at [492, 327] on div "Withdrawal 1,143 USDC" at bounding box center [418, 336] width 323 height 22
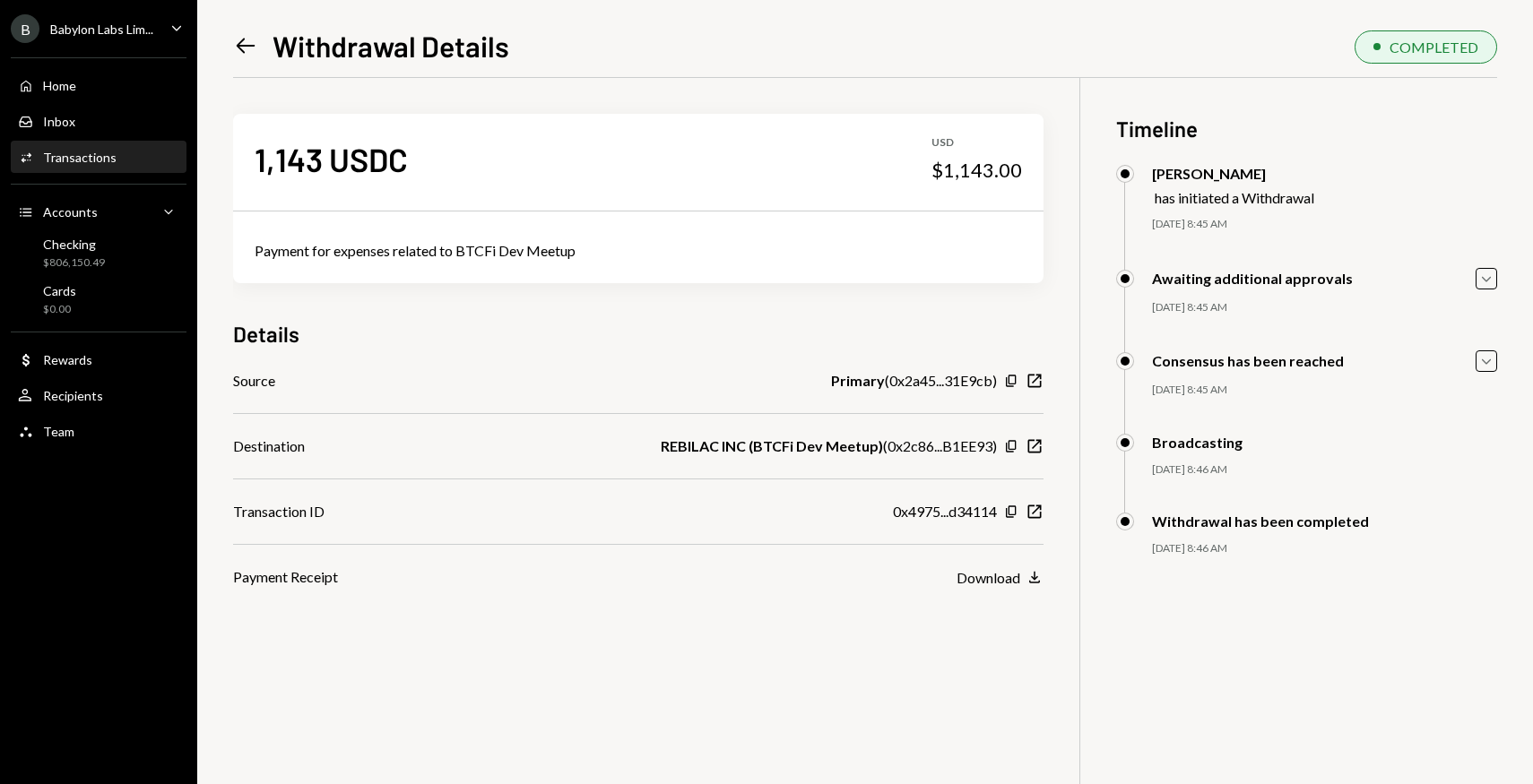
click at [225, 24] on div "Left Arrow Withdrawal Details COMPLETED 1,143 USDC USD $1,143.00 Payment for ex…" at bounding box center [865, 392] width 1335 height 784
click at [235, 33] on icon "Left Arrow" at bounding box center [246, 46] width 25 height 25
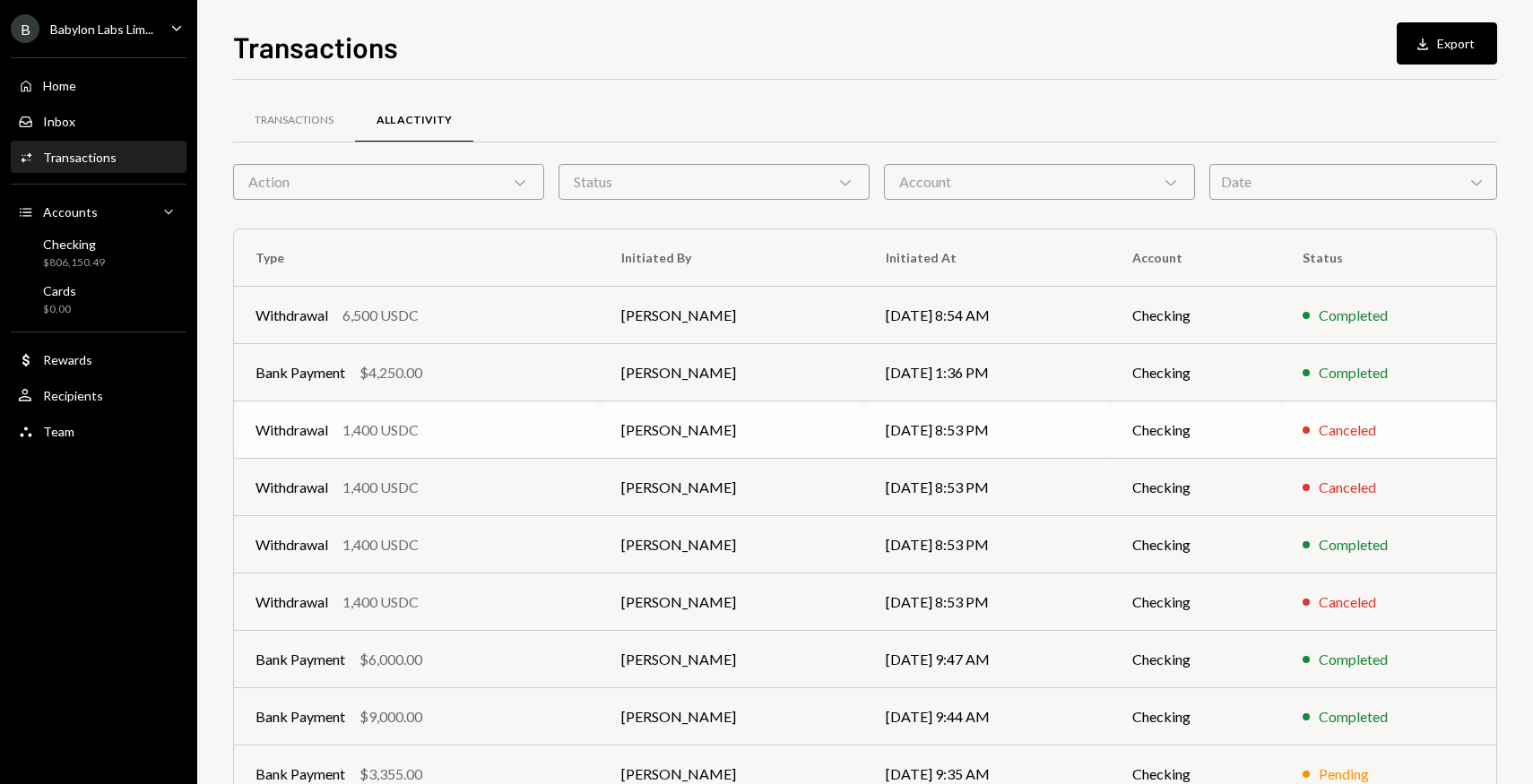
scroll to position [152, 0]
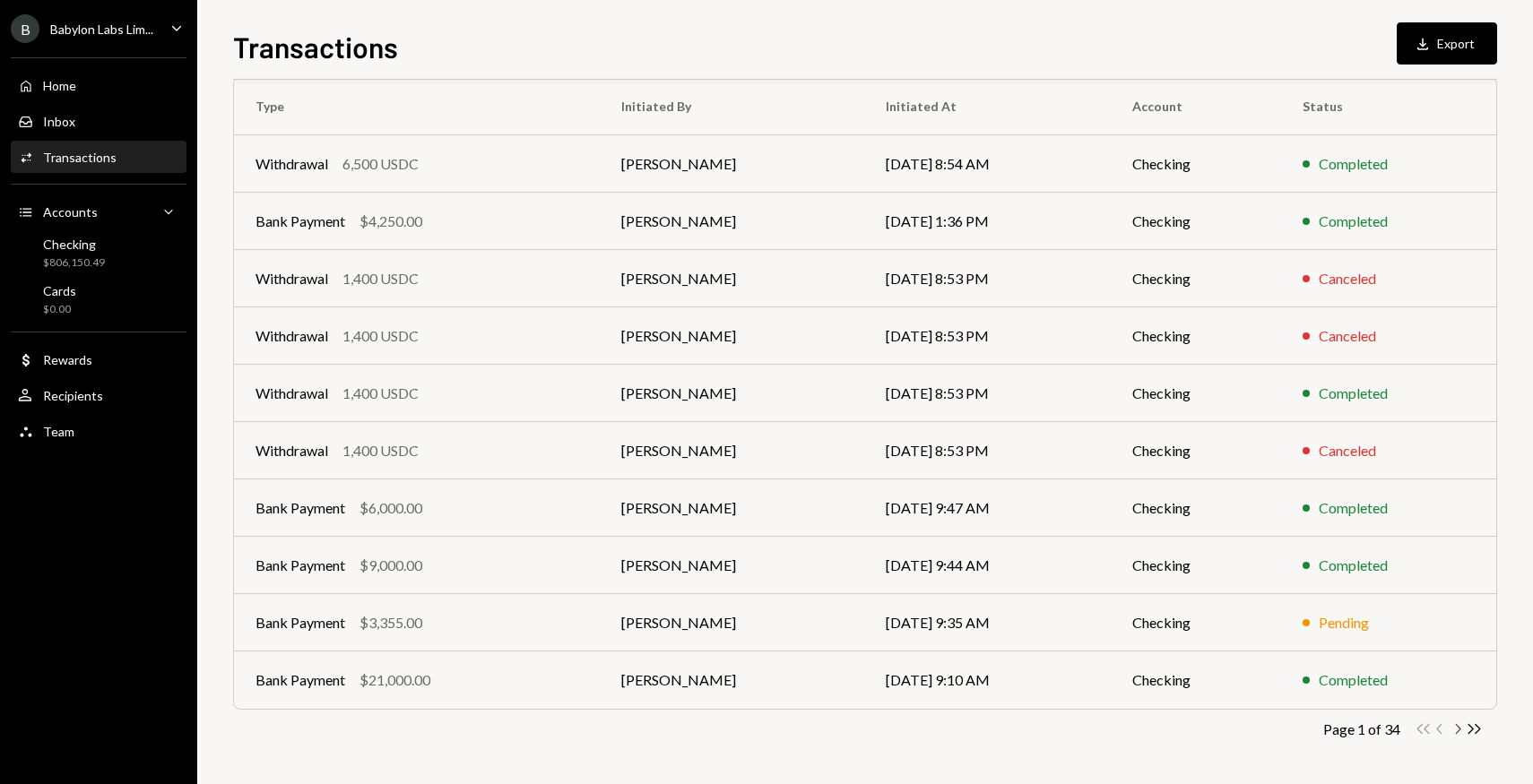
click at [1455, 723] on icon "Chevron Right" at bounding box center [1457, 728] width 17 height 17
click at [374, 390] on div "4,000 USDC" at bounding box center [380, 393] width 76 height 22
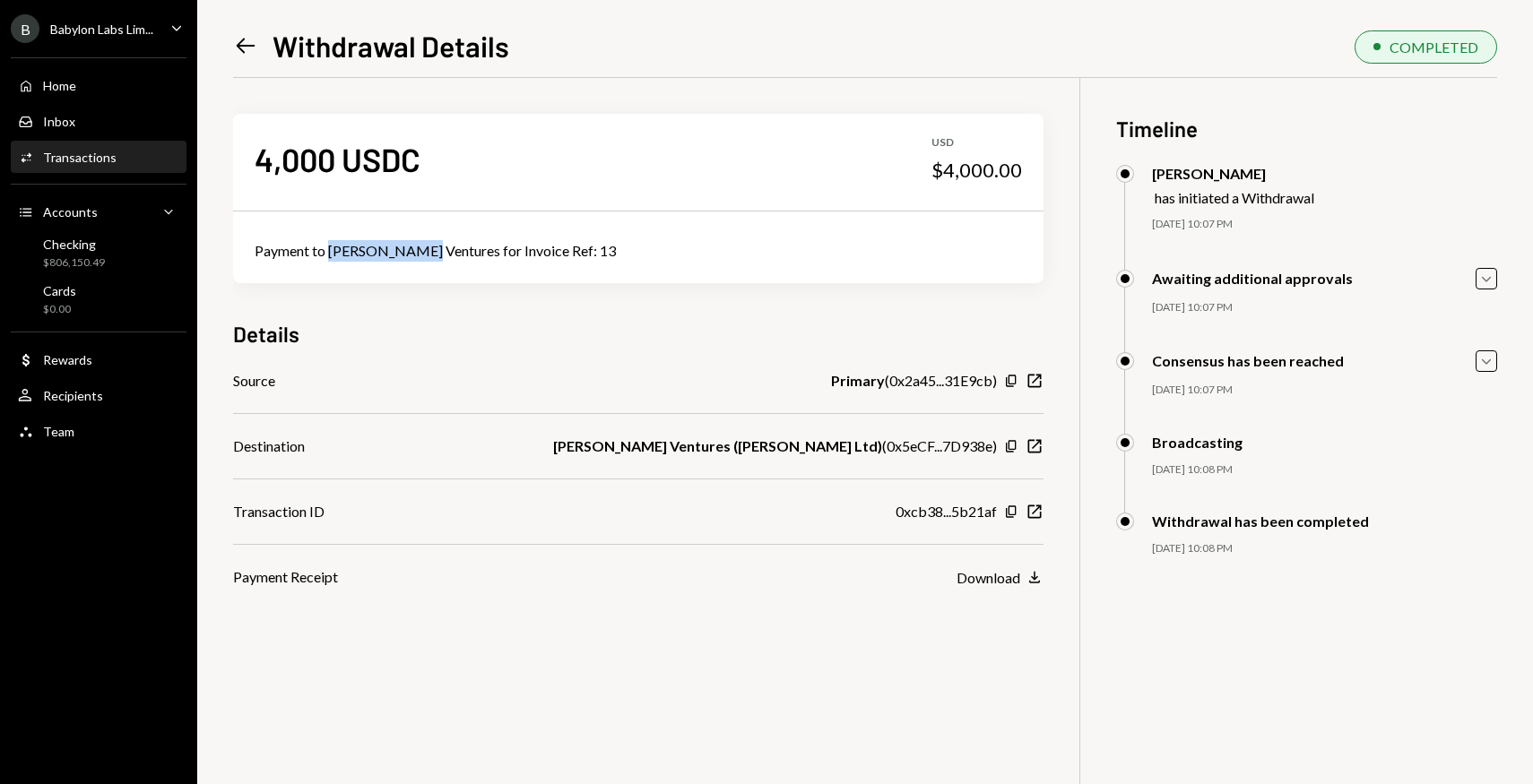
drag, startPoint x: 417, startPoint y: 247, endPoint x: 330, endPoint y: 247, distance: 87.0
click at [330, 247] on div "Payment to [PERSON_NAME] Ventures for Invoice Ref: 13" at bounding box center [638, 251] width 767 height 22
copy div "Cruz Ventures"
click at [246, 31] on link "Left Arrow" at bounding box center [246, 45] width 25 height 27
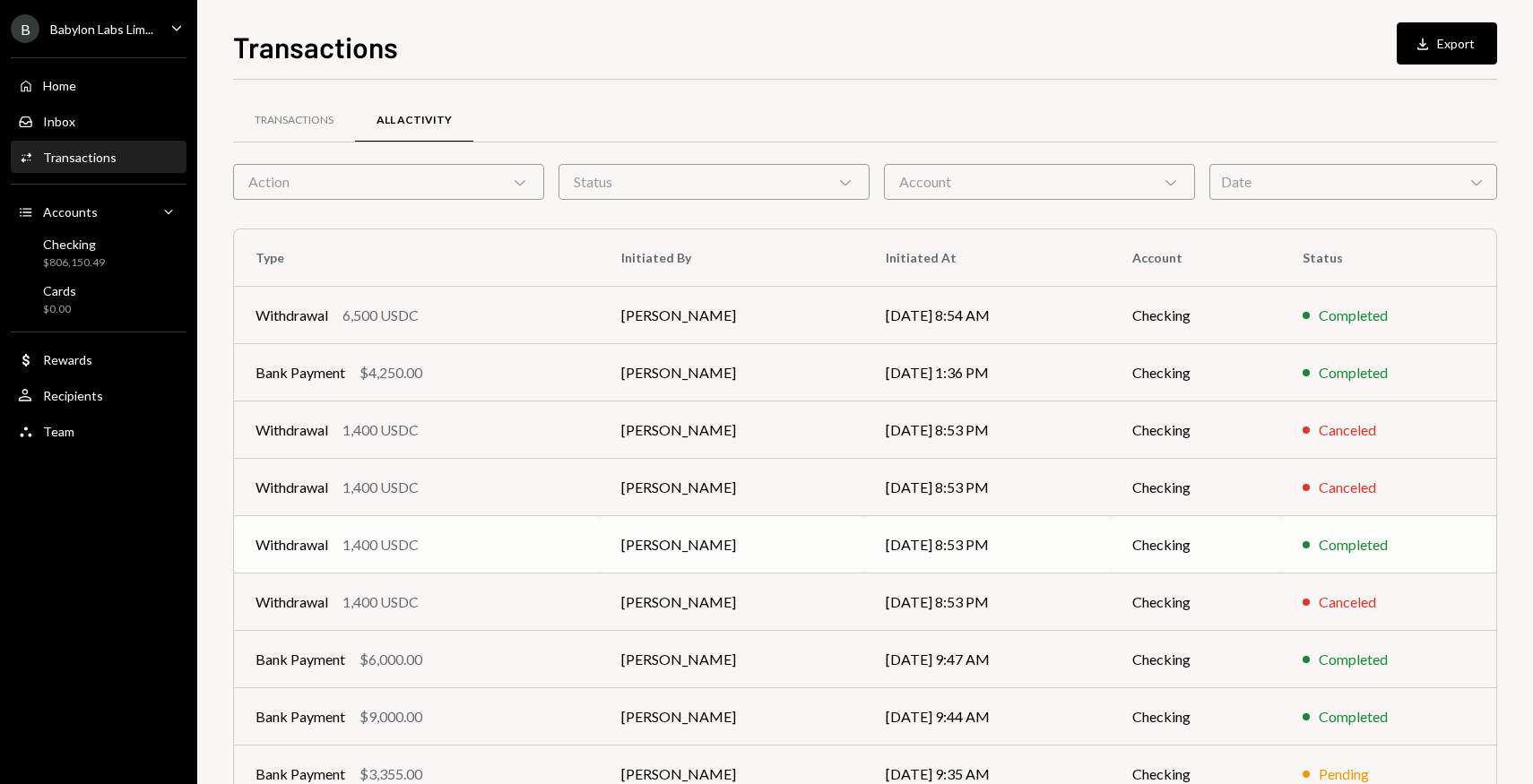
scroll to position [152, 0]
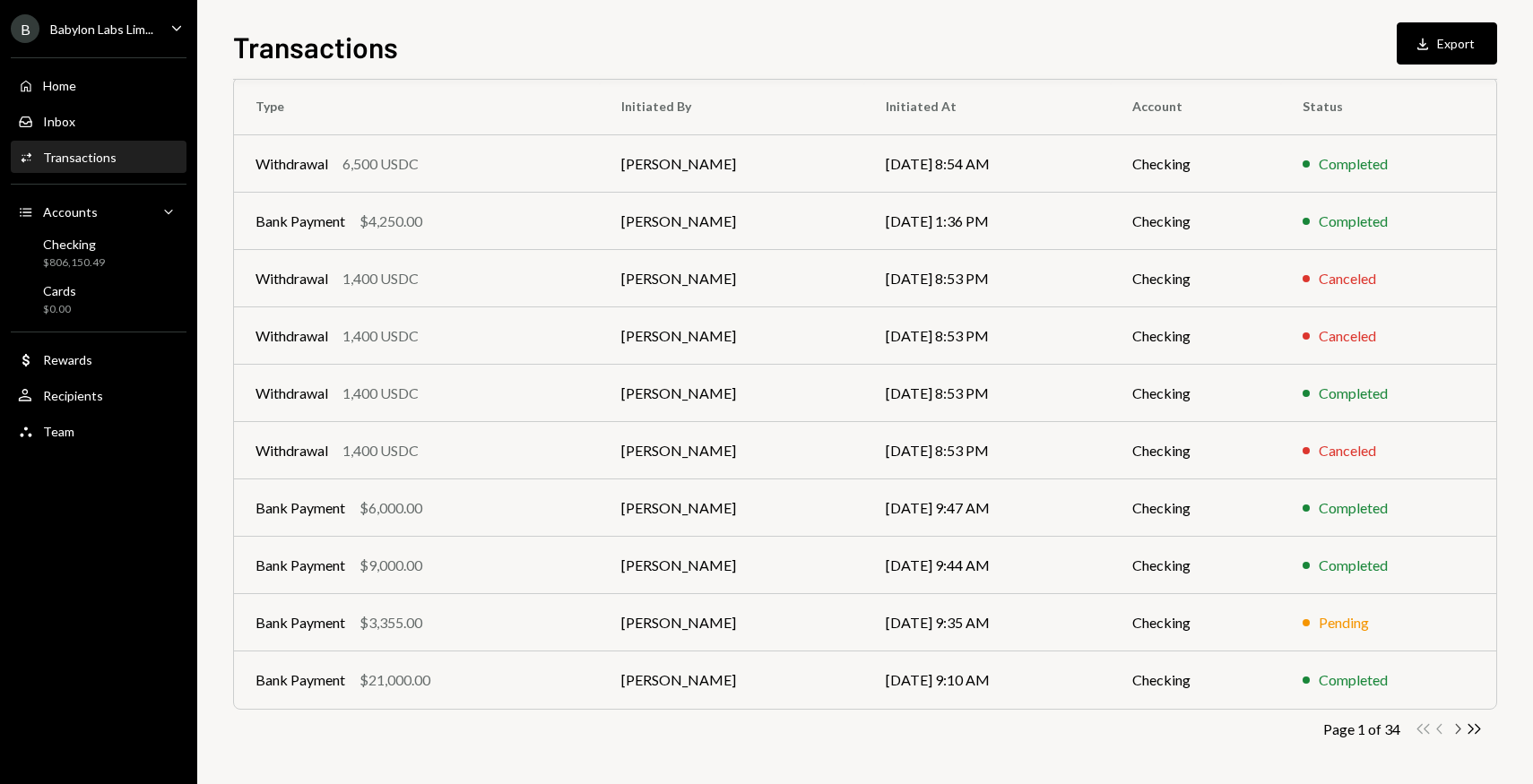
click at [1459, 728] on icon "button" at bounding box center [1458, 729] width 5 height 10
click at [1454, 727] on icon "Chevron Right" at bounding box center [1457, 728] width 17 height 17
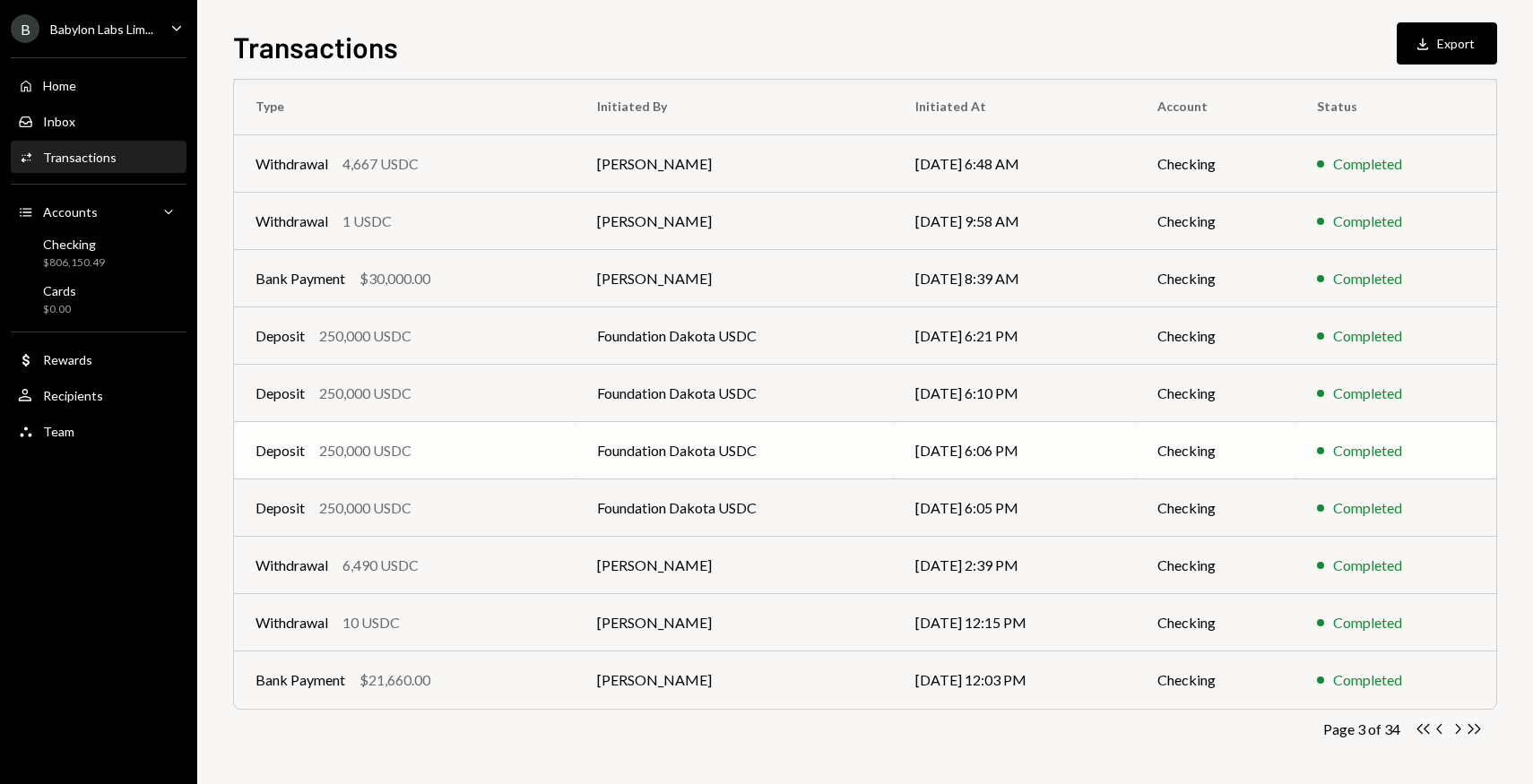
scroll to position [120, 0]
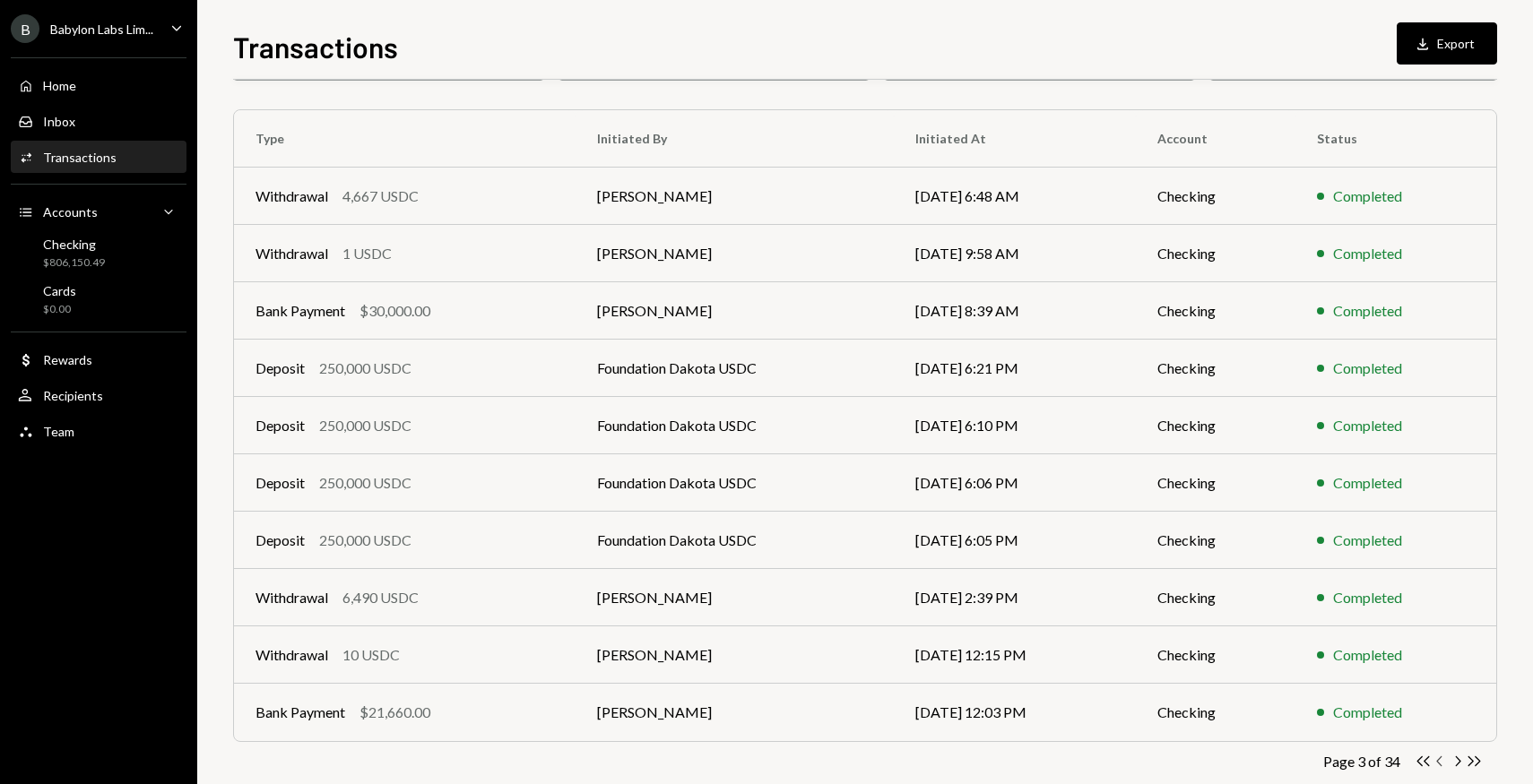
click at [1437, 760] on icon "Chevron Left" at bounding box center [1439, 760] width 17 height 17
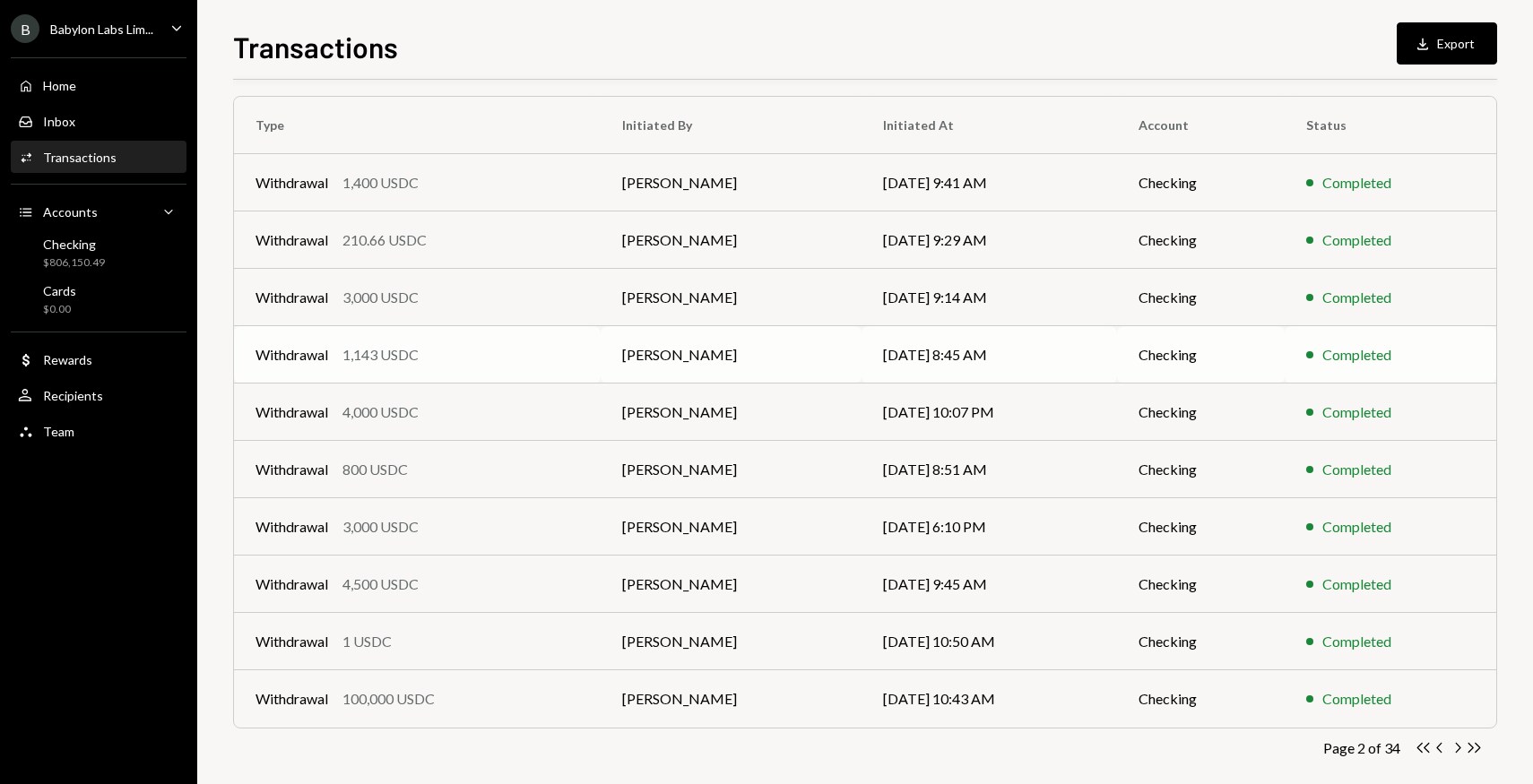
scroll to position [140, 0]
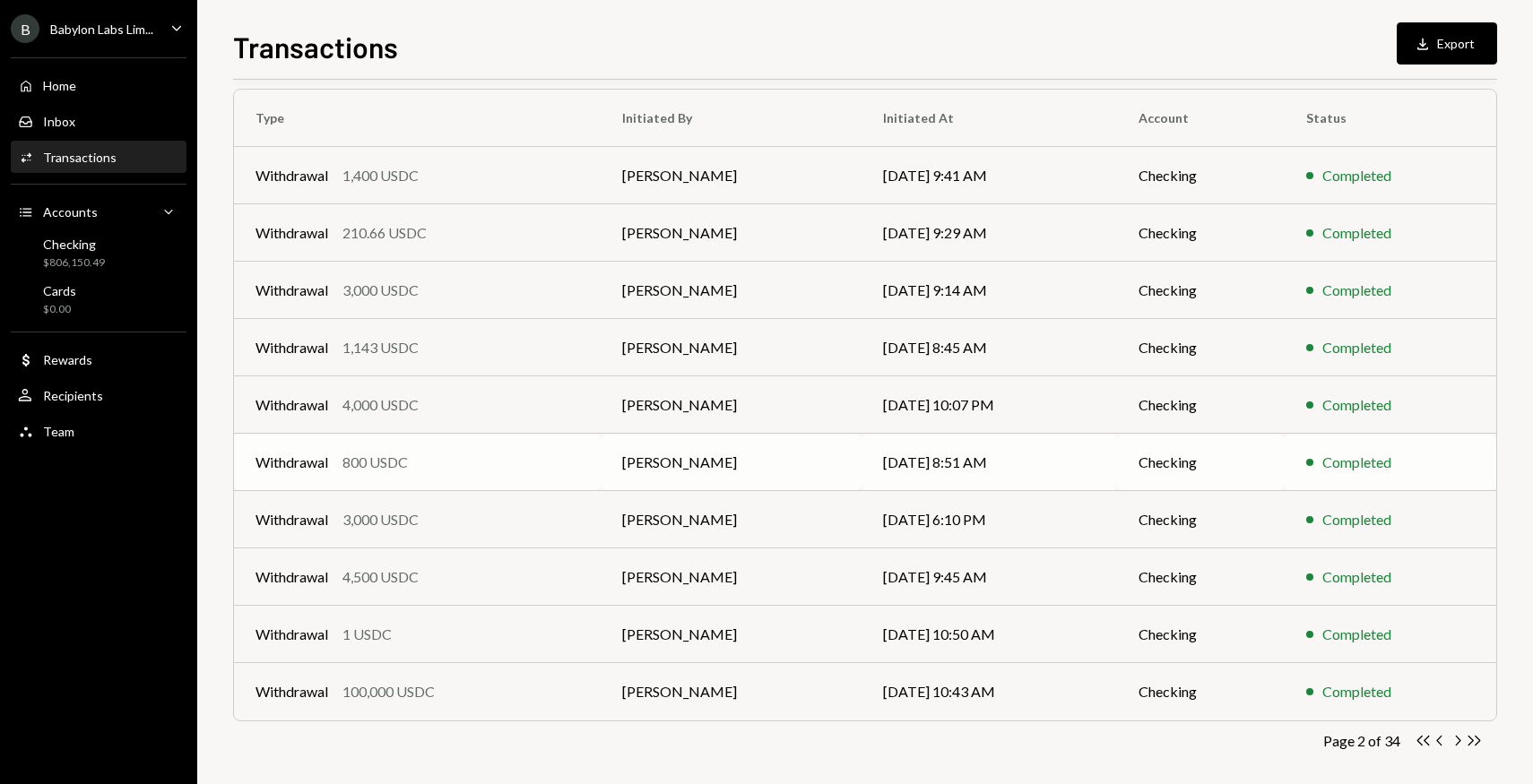
click at [887, 456] on td "[DATE] 8:51 AM" at bounding box center [990, 463] width 257 height 58
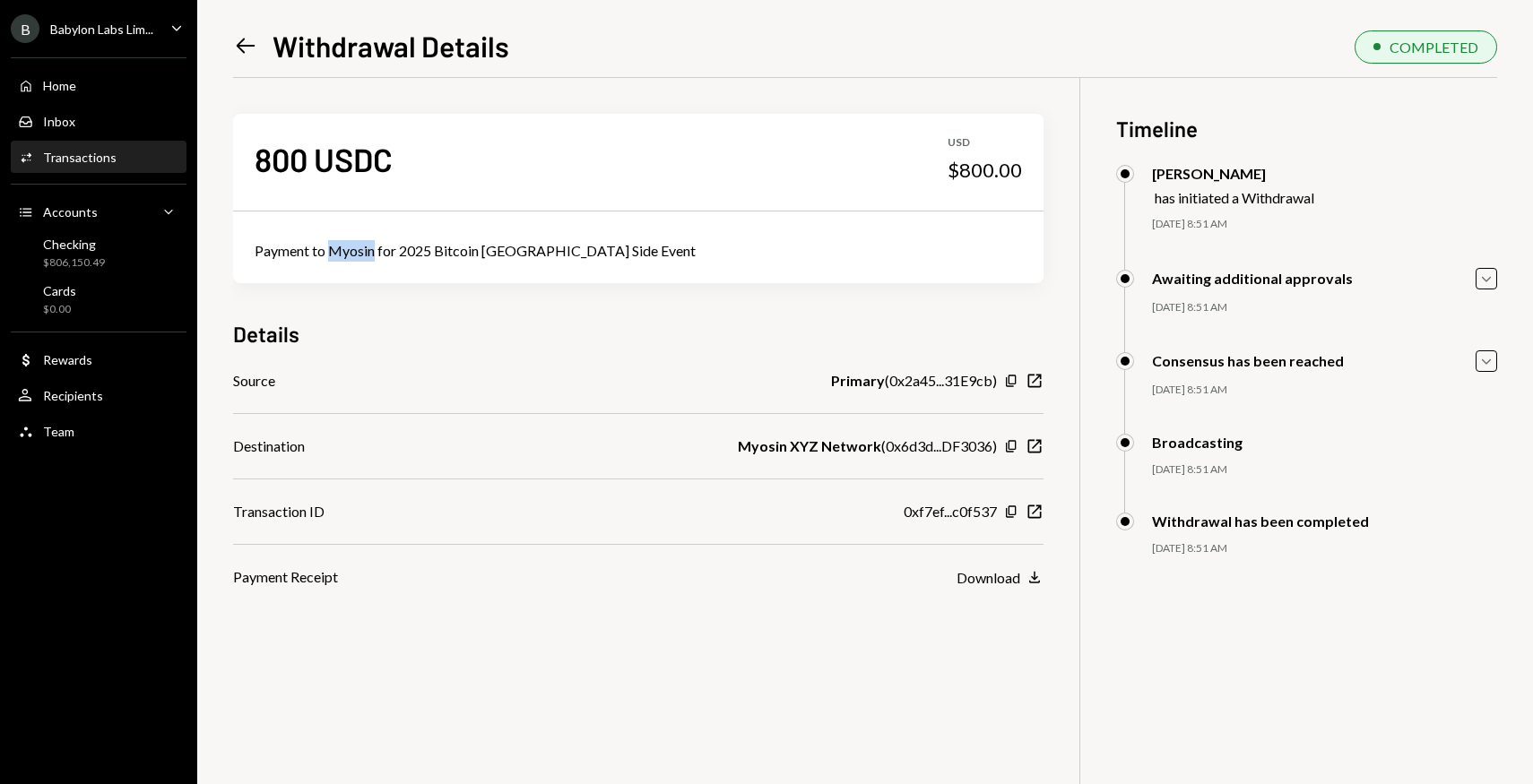
drag, startPoint x: 372, startPoint y: 246, endPoint x: 331, endPoint y: 246, distance: 41.0
click at [331, 246] on div "Payment to Myosin for 2025 Bitcoin [GEOGRAPHIC_DATA] Side Event" at bounding box center [638, 251] width 767 height 22
copy div "Myosin"
click at [252, 56] on icon "Left Arrow" at bounding box center [246, 46] width 25 height 25
